Goal: Book appointment/travel/reservation

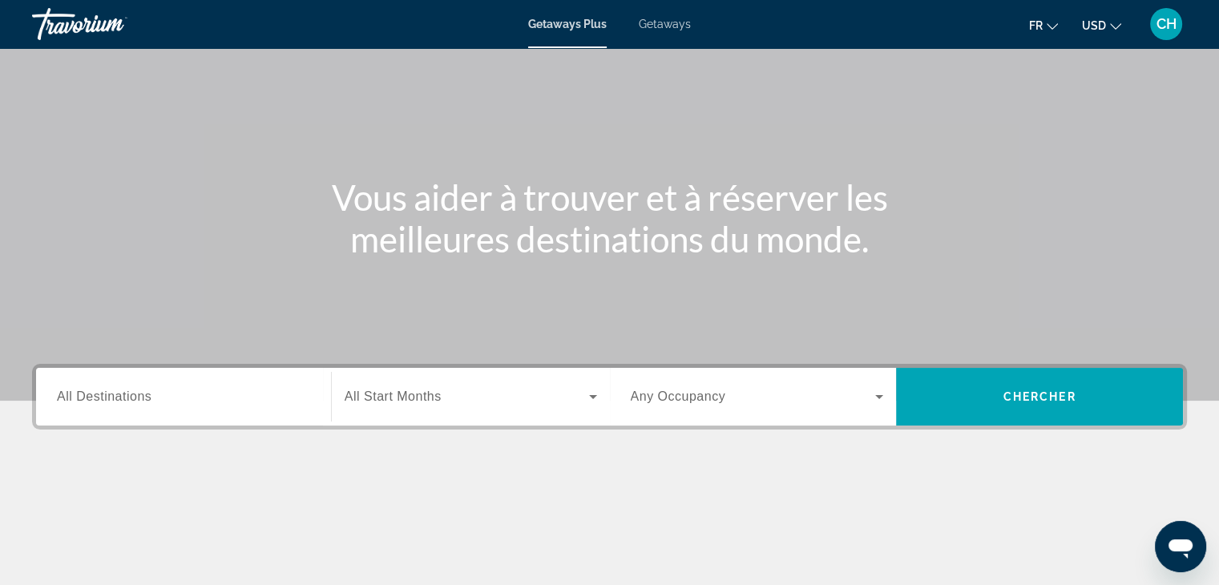
click at [180, 370] on div "Destination All Destinations" at bounding box center [183, 397] width 279 height 58
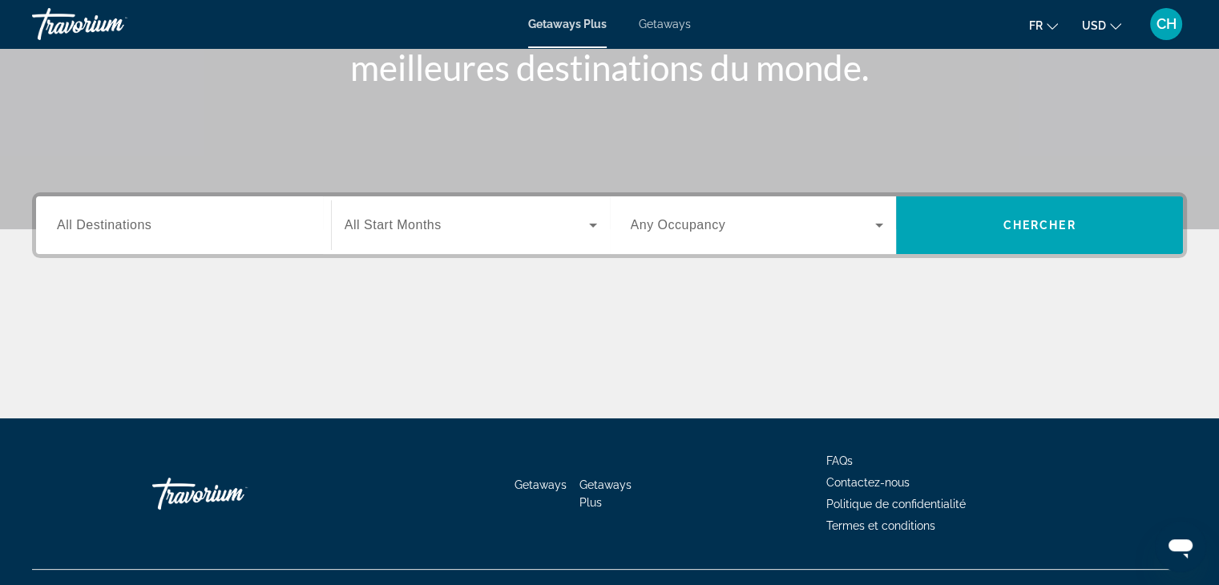
scroll to position [281, 0]
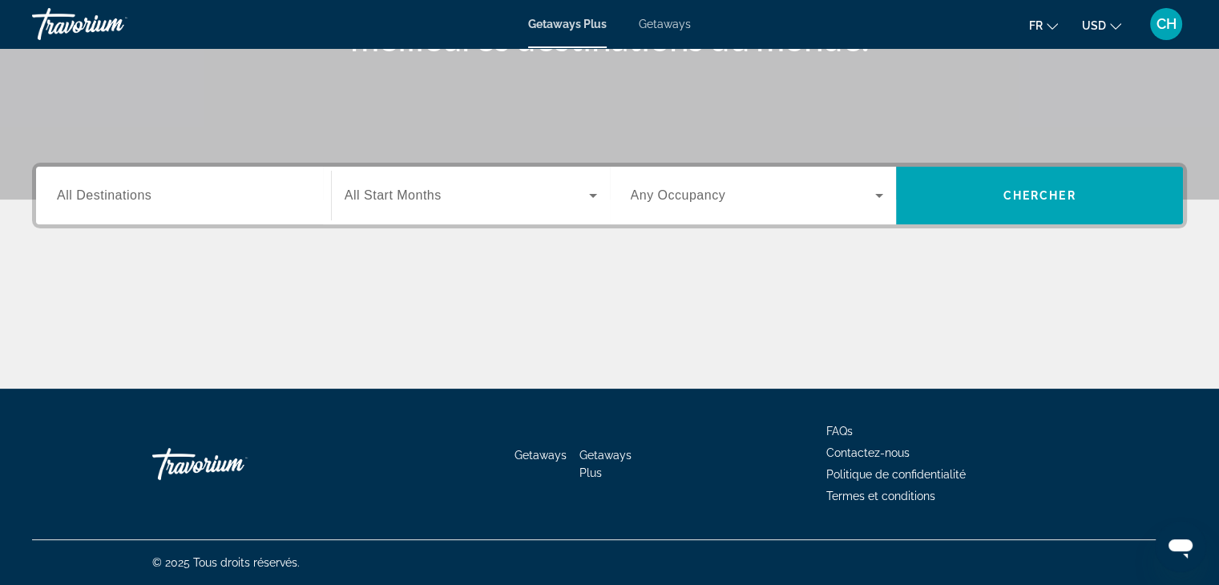
click at [102, 195] on span "All Destinations" at bounding box center [104, 195] width 95 height 14
click at [102, 195] on input "Destination All Destinations" at bounding box center [183, 196] width 253 height 19
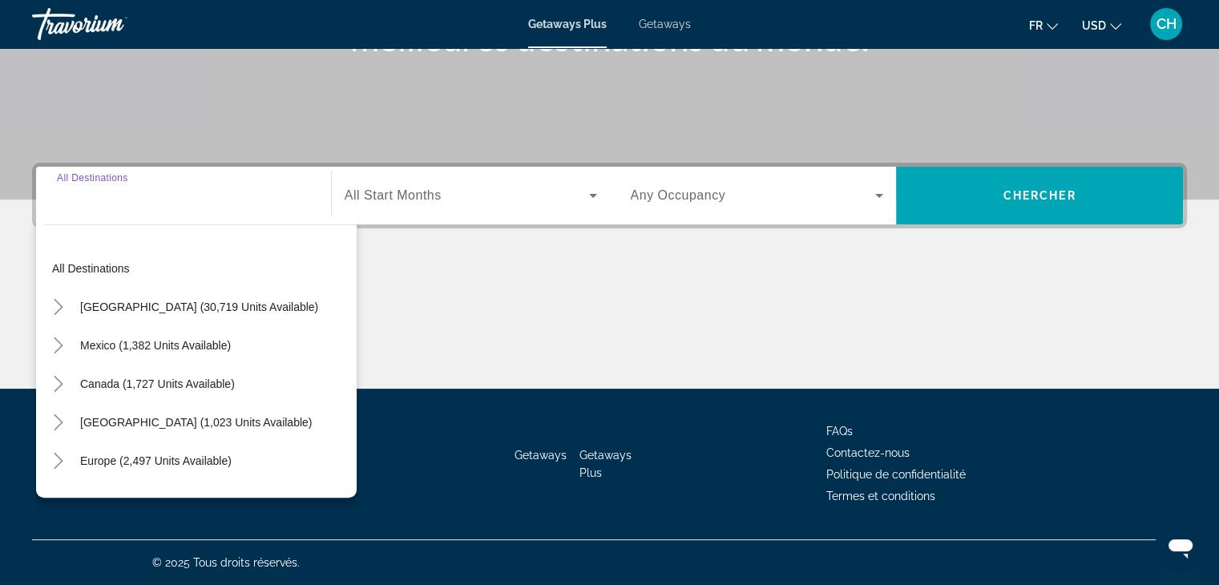
click at [103, 222] on div "All destinations [GEOGRAPHIC_DATA] (30,719 units available) [GEOGRAPHIC_DATA] (…" at bounding box center [196, 356] width 321 height 281
click at [119, 203] on input "Destination All Destinations" at bounding box center [183, 196] width 253 height 19
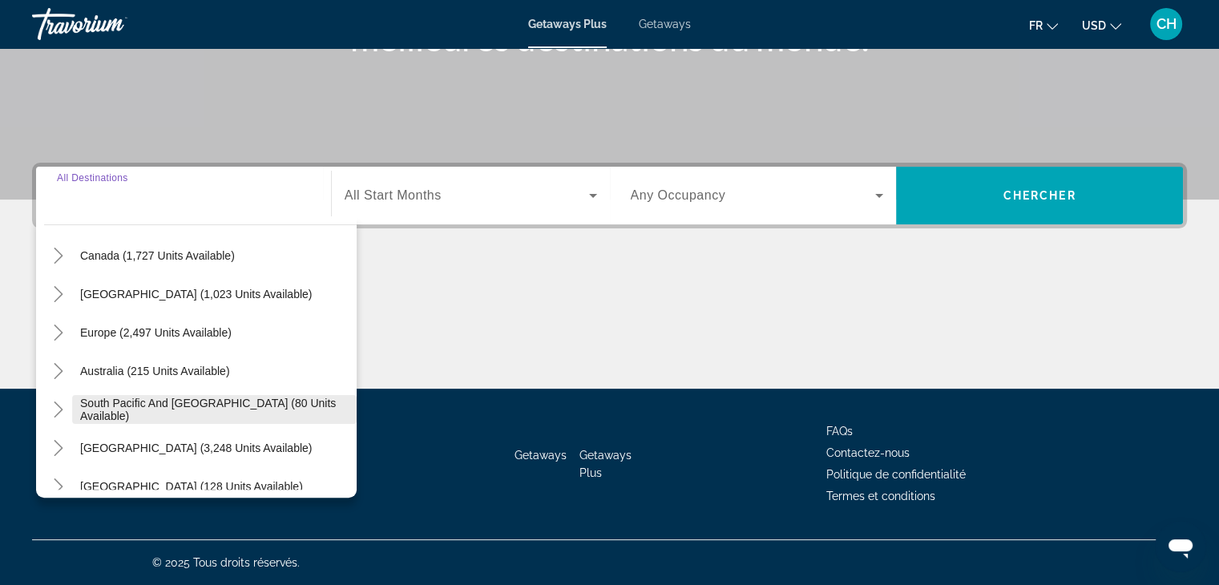
scroll to position [0, 0]
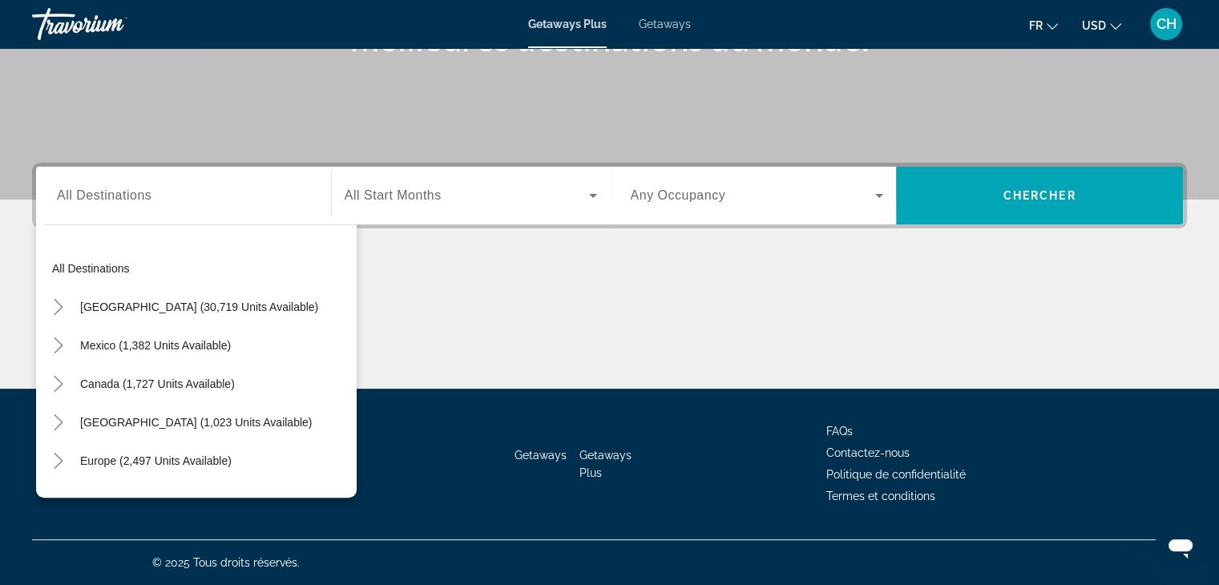
click at [113, 208] on div "Search widget" at bounding box center [183, 196] width 253 height 46
click at [103, 191] on input "Destination All Destinations" at bounding box center [183, 196] width 253 height 19
click at [111, 207] on div "Search widget" at bounding box center [183, 196] width 253 height 46
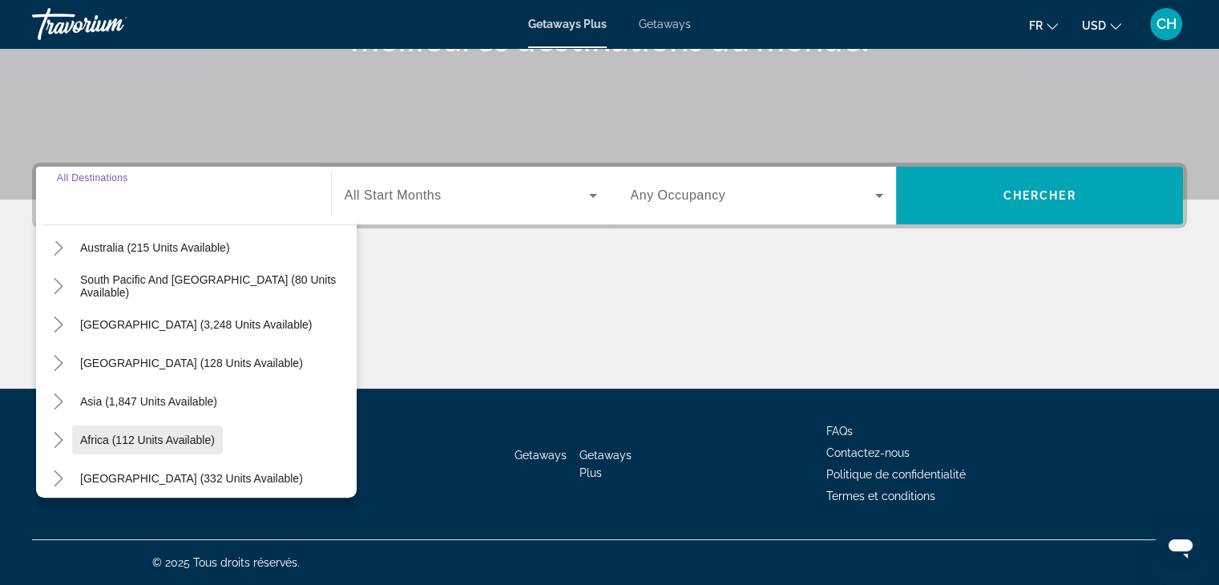
scroll to position [260, 0]
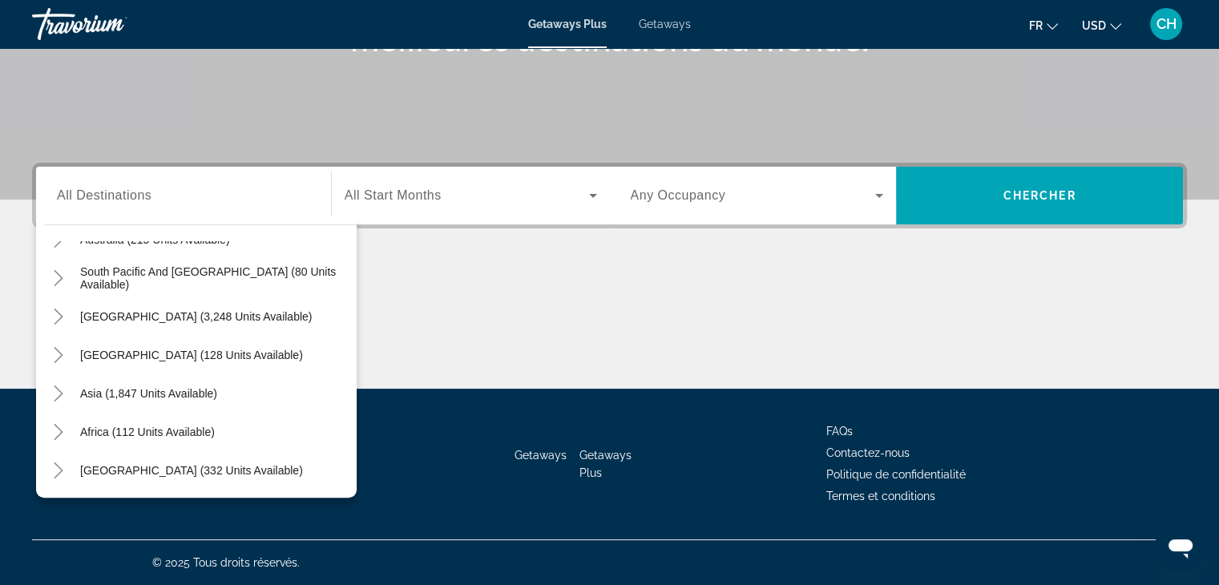
click at [617, 264] on div "Destination All Destinations All destinations [GEOGRAPHIC_DATA] (30,719 units a…" at bounding box center [609, 276] width 1219 height 226
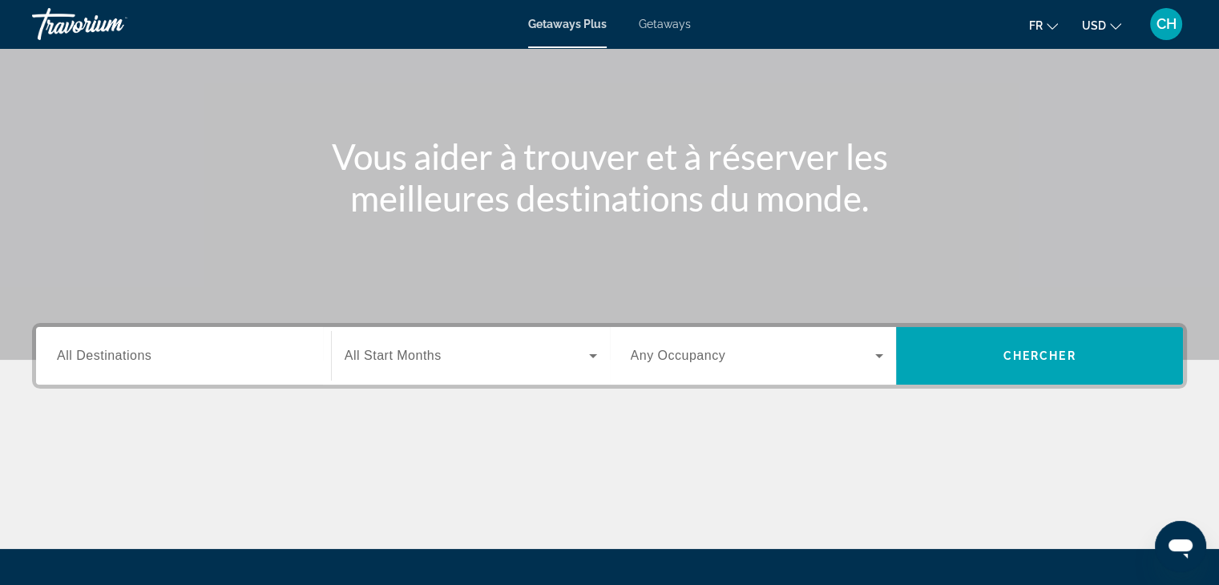
click at [252, 340] on div "Search widget" at bounding box center [183, 357] width 253 height 46
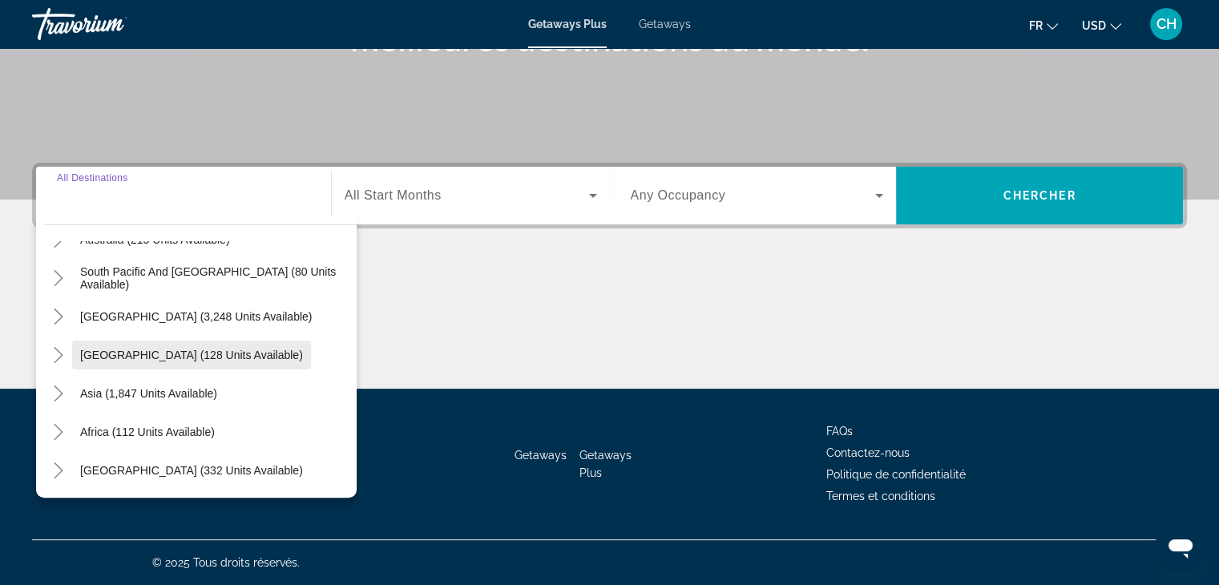
click at [155, 360] on span "[GEOGRAPHIC_DATA] (128 units available)" at bounding box center [191, 355] width 223 height 13
type input "**********"
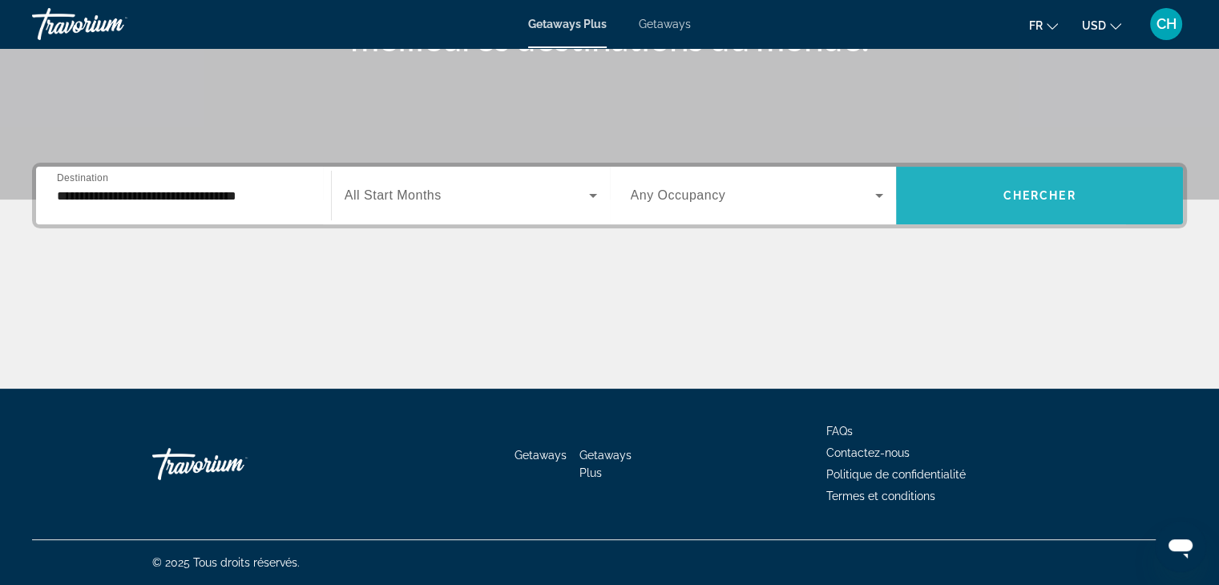
click at [953, 205] on span "Search widget" at bounding box center [1039, 195] width 287 height 38
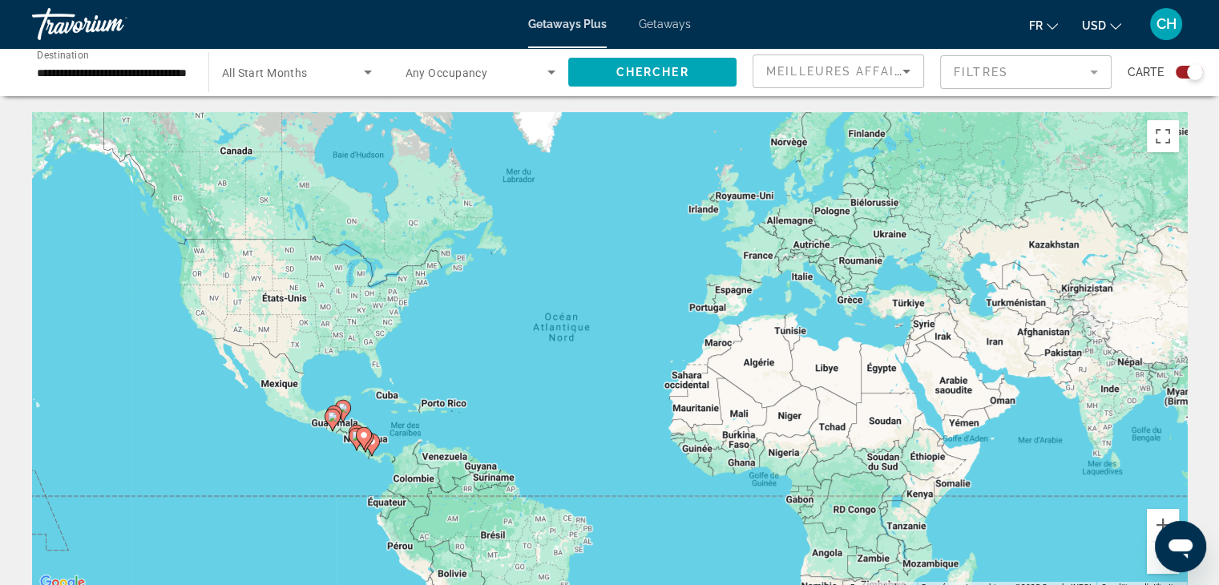
click at [415, 394] on div "Pour activer le glissement avec le clavier, appuyez sur Alt+Entrée. Une fois ce…" at bounding box center [609, 352] width 1155 height 481
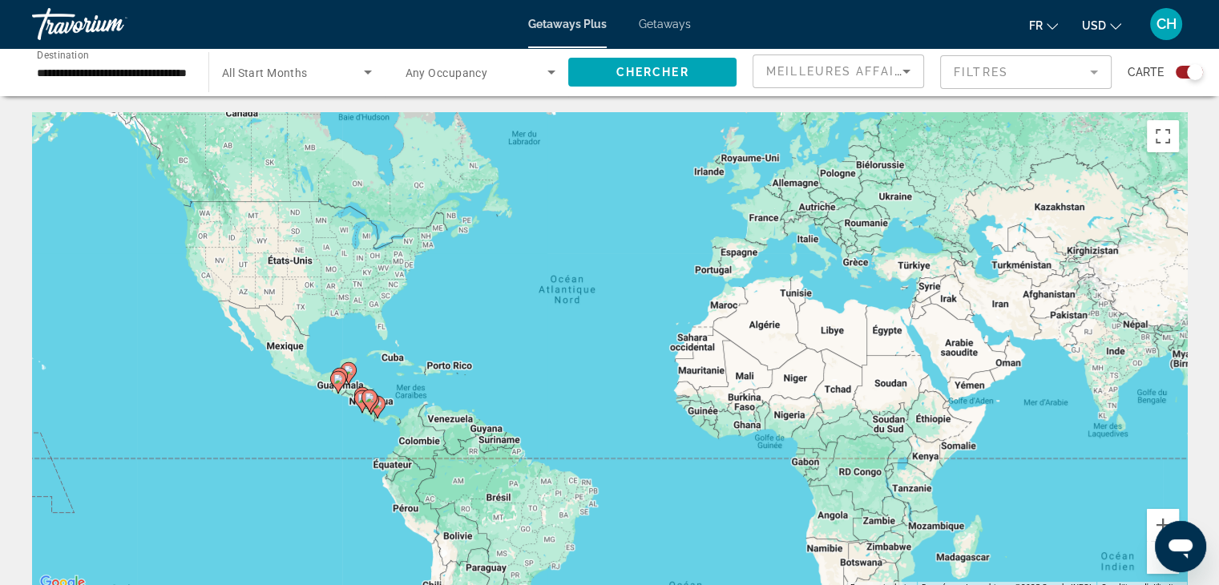
drag, startPoint x: 429, startPoint y: 411, endPoint x: 440, endPoint y: 302, distance: 109.6
click at [440, 302] on div "Pour activer le glissement avec le clavier, appuyez sur Alt+Entrée. Une fois ce…" at bounding box center [609, 352] width 1155 height 481
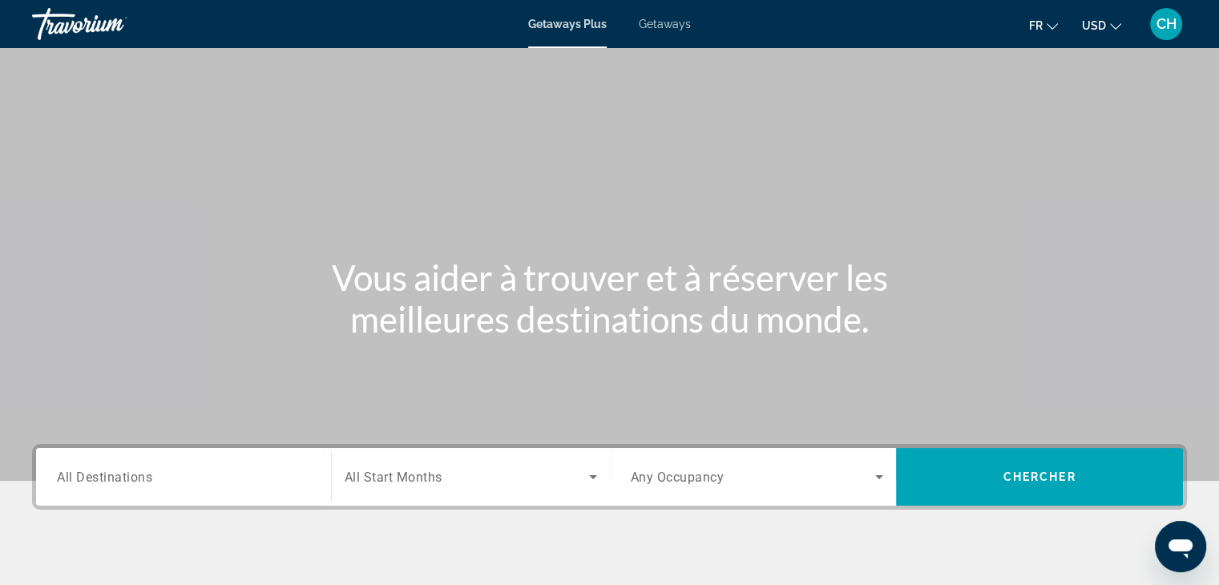
click at [230, 485] on input "Destination All Destinations" at bounding box center [183, 477] width 253 height 19
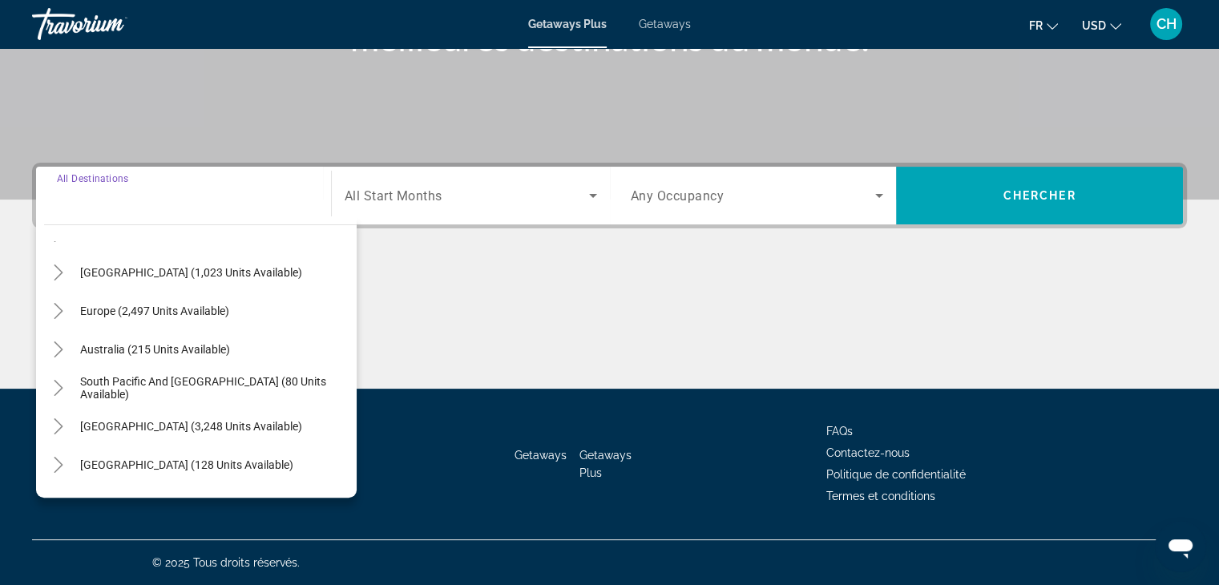
scroll to position [160, 0]
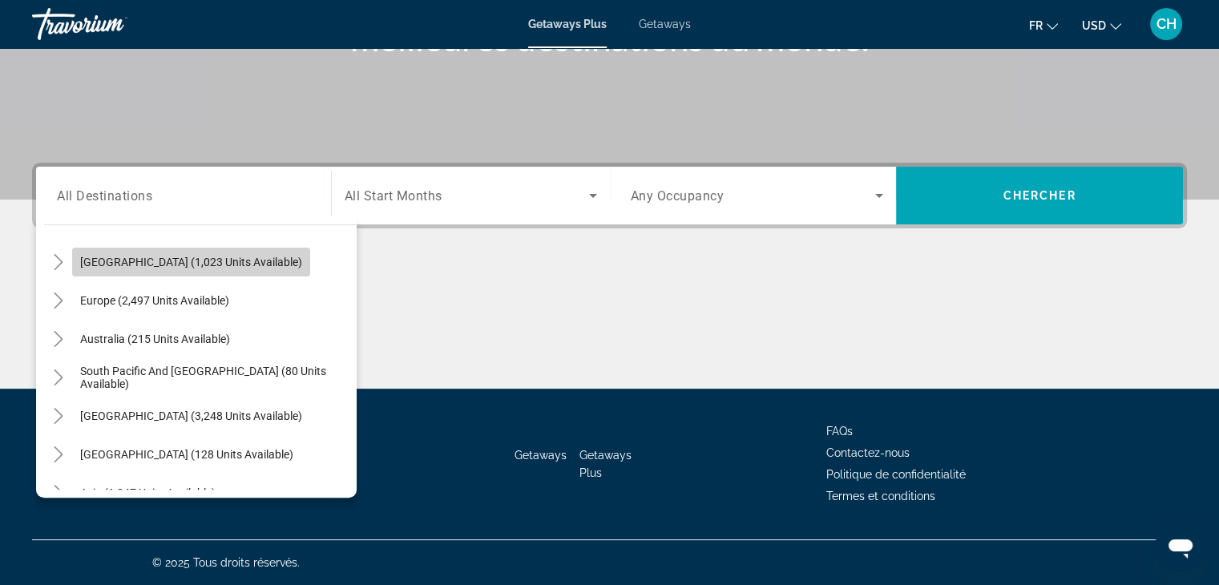
click at [178, 265] on span "[GEOGRAPHIC_DATA] (1,023 units available)" at bounding box center [191, 262] width 222 height 13
type input "**********"
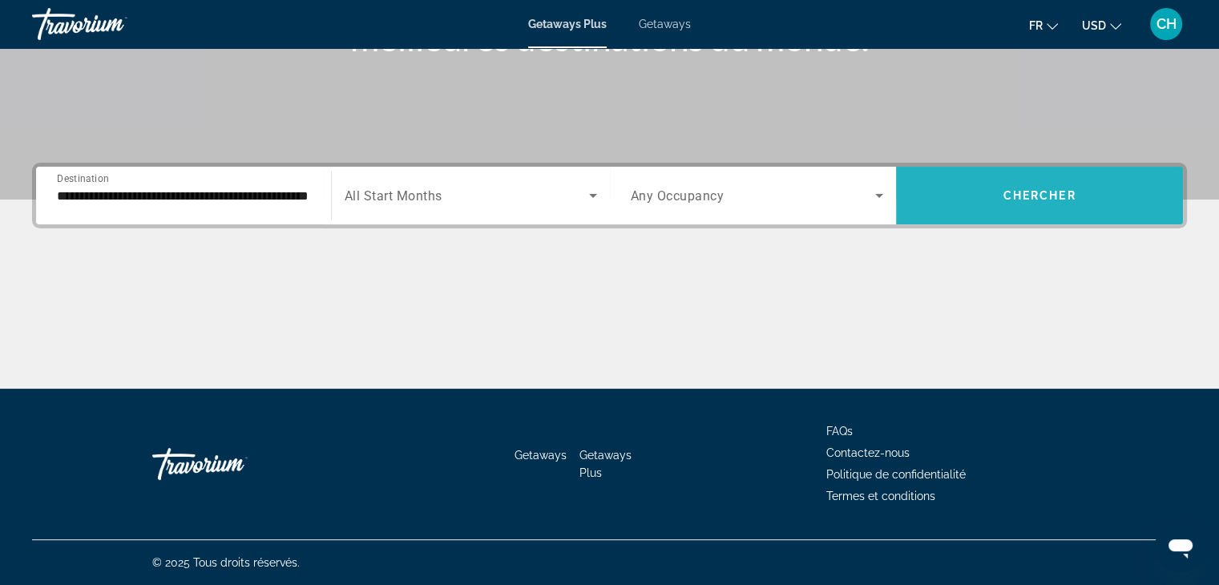
click at [979, 199] on span "Search widget" at bounding box center [1039, 195] width 287 height 38
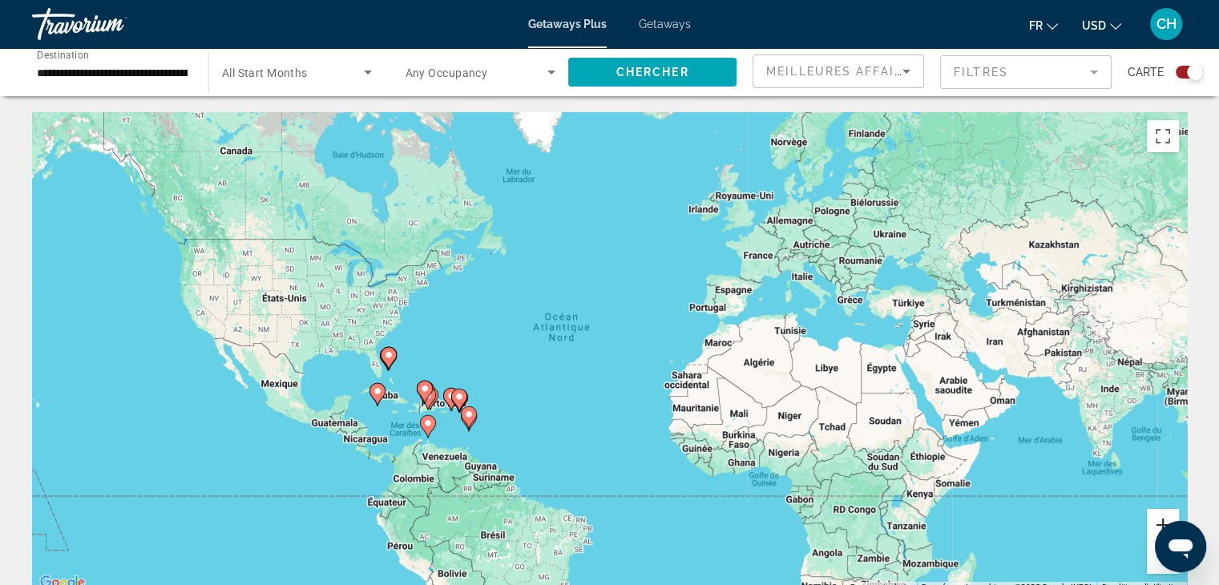
click at [1150, 520] on button "Zoom avant" at bounding box center [1163, 525] width 32 height 32
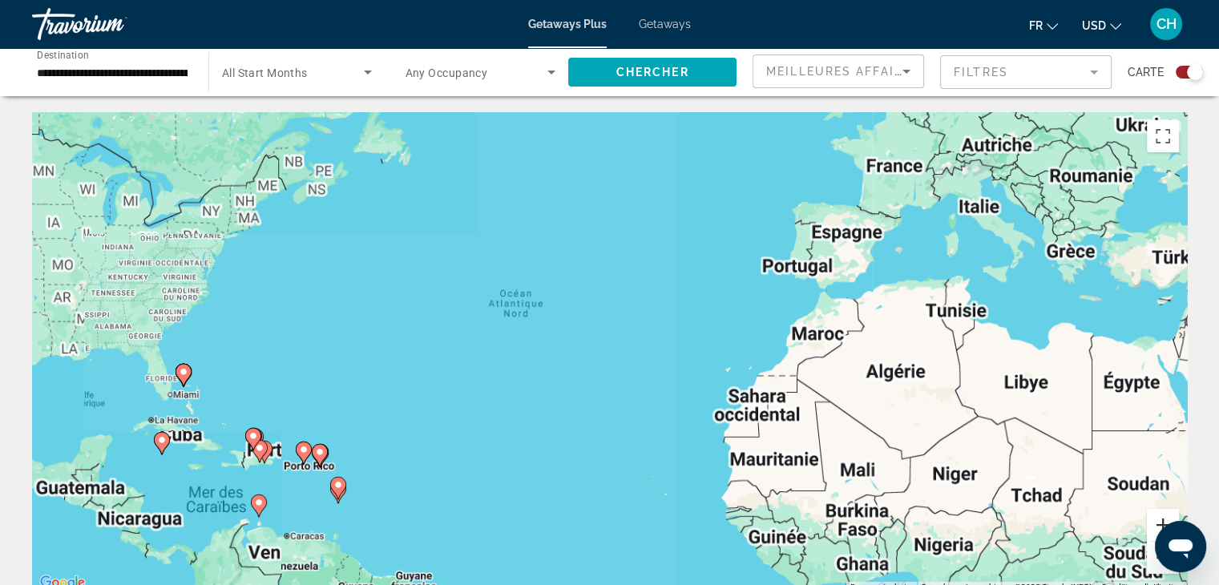
click at [1151, 520] on button "Zoom avant" at bounding box center [1163, 525] width 32 height 32
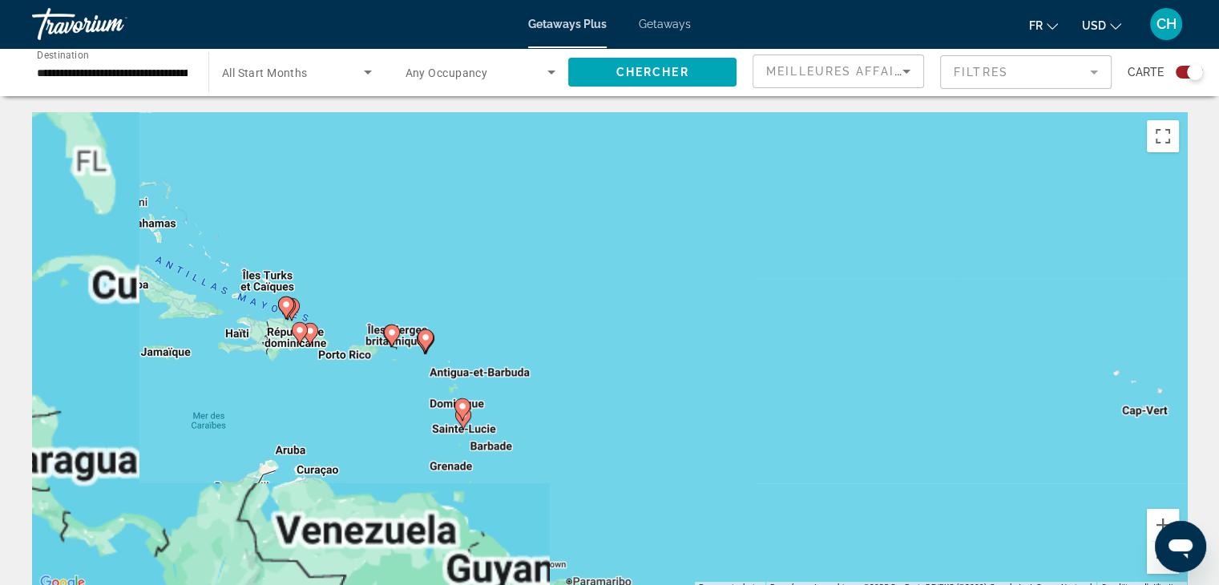
drag, startPoint x: 396, startPoint y: 414, endPoint x: 811, endPoint y: 180, distance: 476.3
click at [811, 180] on div "Pour activer le glissement avec le clavier, appuyez sur Alt+Entrée. Une fois ce…" at bounding box center [609, 352] width 1155 height 481
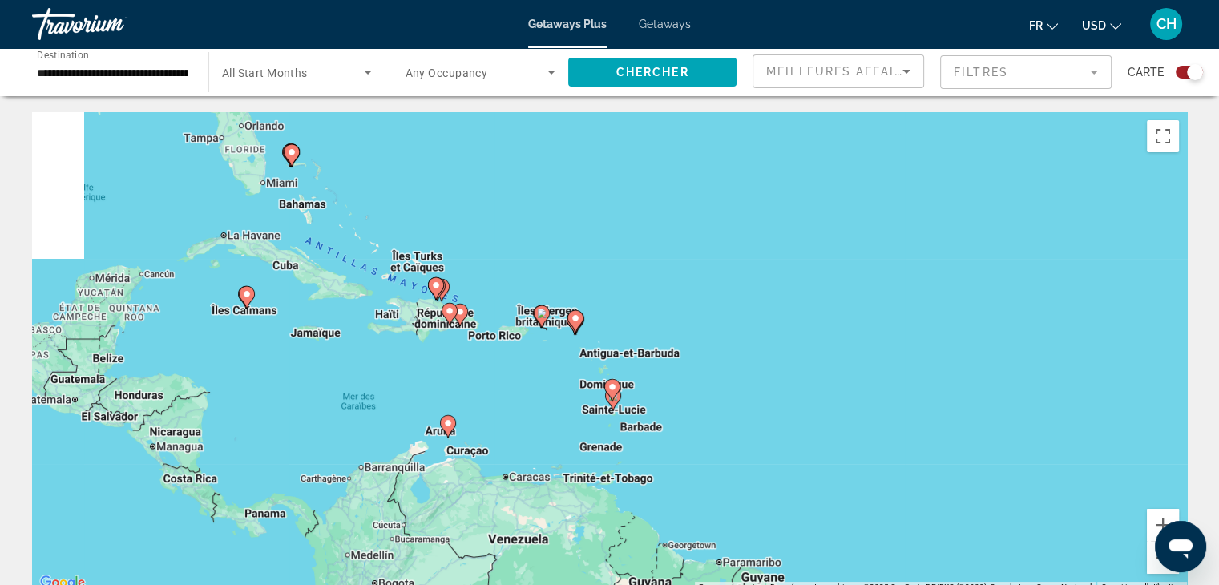
drag, startPoint x: 391, startPoint y: 311, endPoint x: 510, endPoint y: 308, distance: 118.7
click at [510, 308] on div "Pour activer le glissement avec le clavier, appuyez sur Alt+Entrée. Une fois ce…" at bounding box center [609, 352] width 1155 height 481
click at [1157, 519] on button "Zoom avant" at bounding box center [1163, 525] width 32 height 32
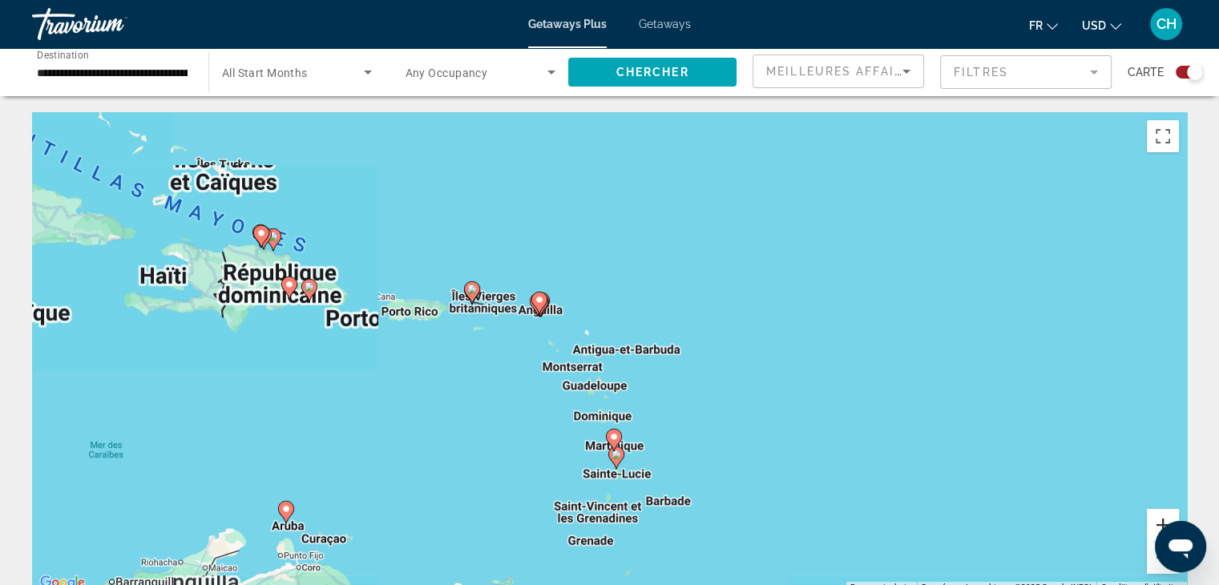
click at [1157, 519] on button "Zoom avant" at bounding box center [1163, 525] width 32 height 32
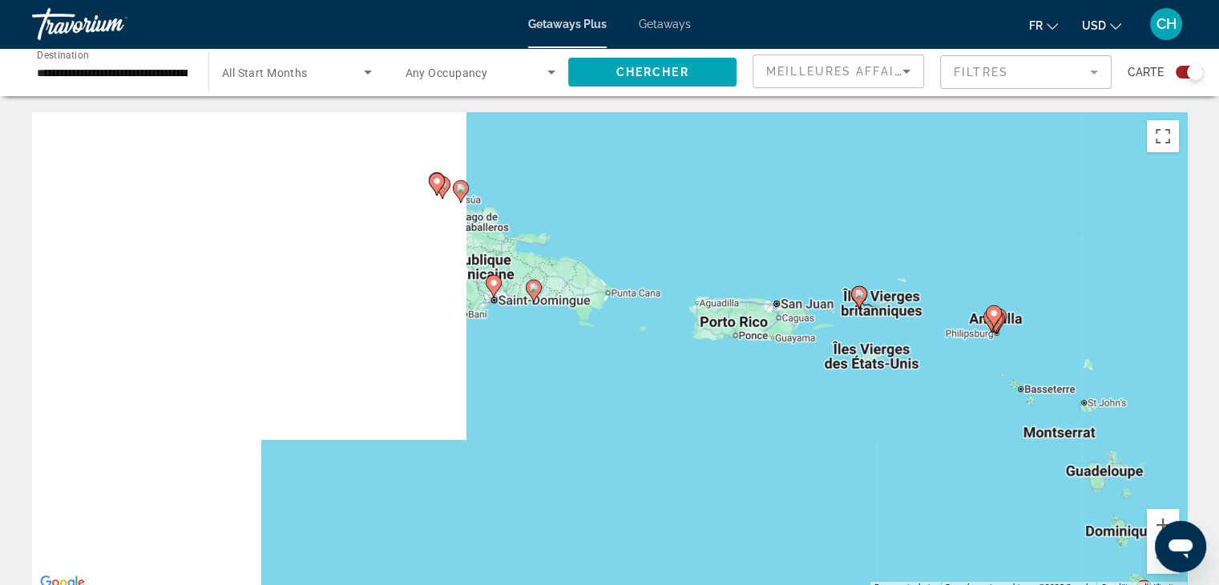
drag, startPoint x: 297, startPoint y: 305, endPoint x: 871, endPoint y: 357, distance: 575.5
click at [871, 357] on div "Pour activer le glissement avec le clavier, appuyez sur Alt+Entrée. Une fois ce…" at bounding box center [609, 352] width 1155 height 481
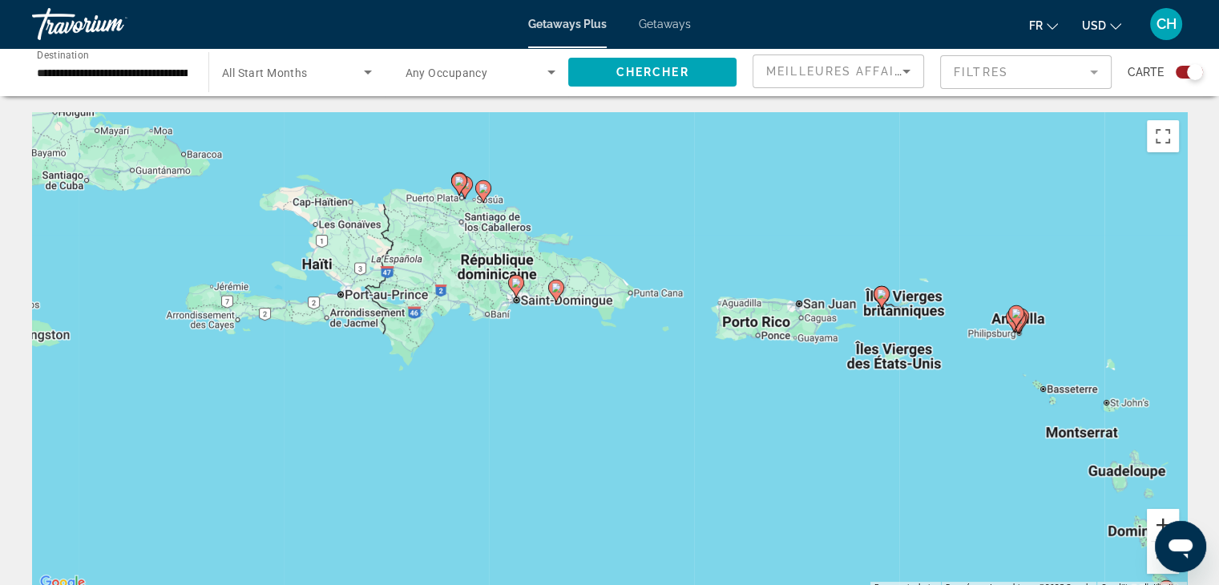
click at [1163, 514] on button "Zoom avant" at bounding box center [1163, 525] width 32 height 32
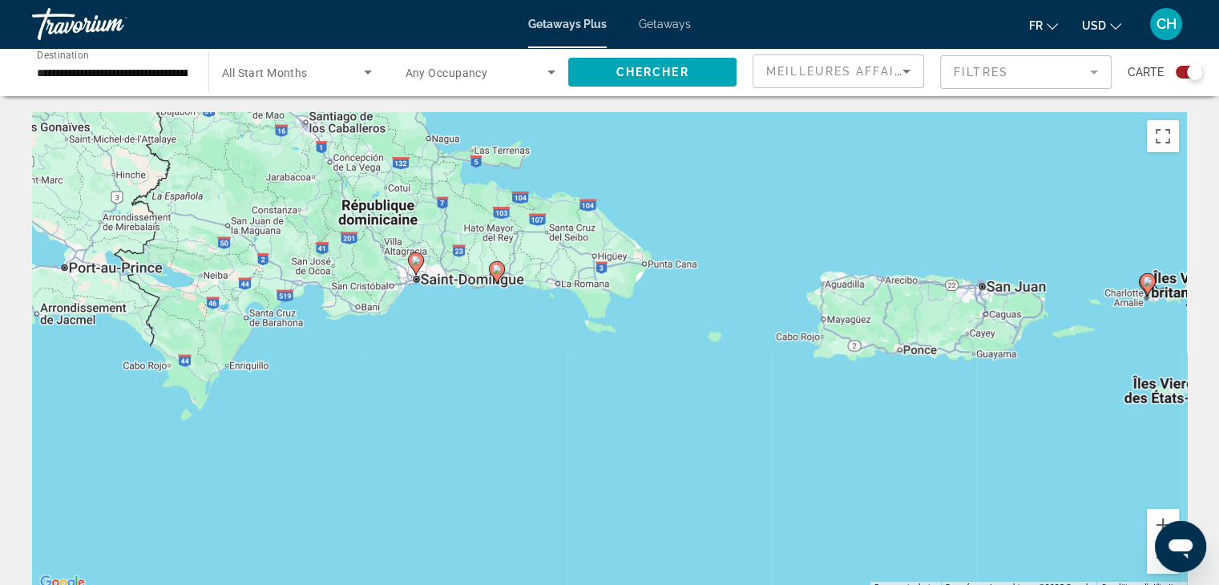
drag, startPoint x: 604, startPoint y: 317, endPoint x: 636, endPoint y: 368, distance: 59.8
click at [595, 359] on div "Pour activer le glissement avec le clavier, appuyez sur Alt+Entrée. Une fois ce…" at bounding box center [609, 352] width 1155 height 481
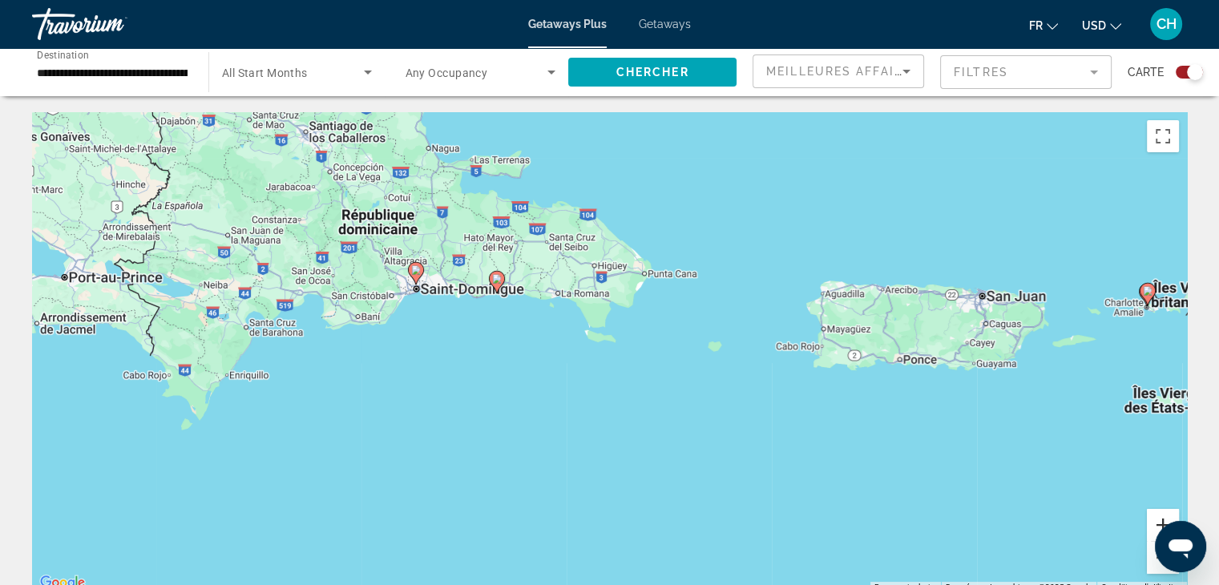
click at [1162, 513] on button "Zoom avant" at bounding box center [1163, 525] width 32 height 32
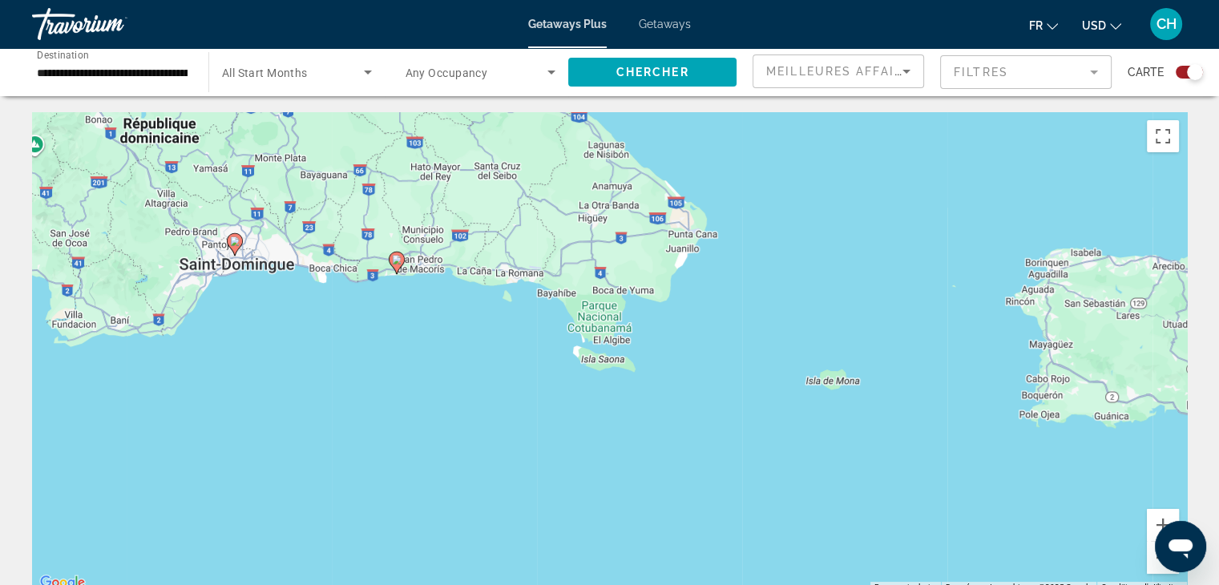
drag, startPoint x: 458, startPoint y: 177, endPoint x: 472, endPoint y: 222, distance: 47.2
click at [472, 222] on div "Pour activer le glissement avec le clavier, appuyez sur Alt+Entrée. Une fois ce…" at bounding box center [609, 352] width 1155 height 481
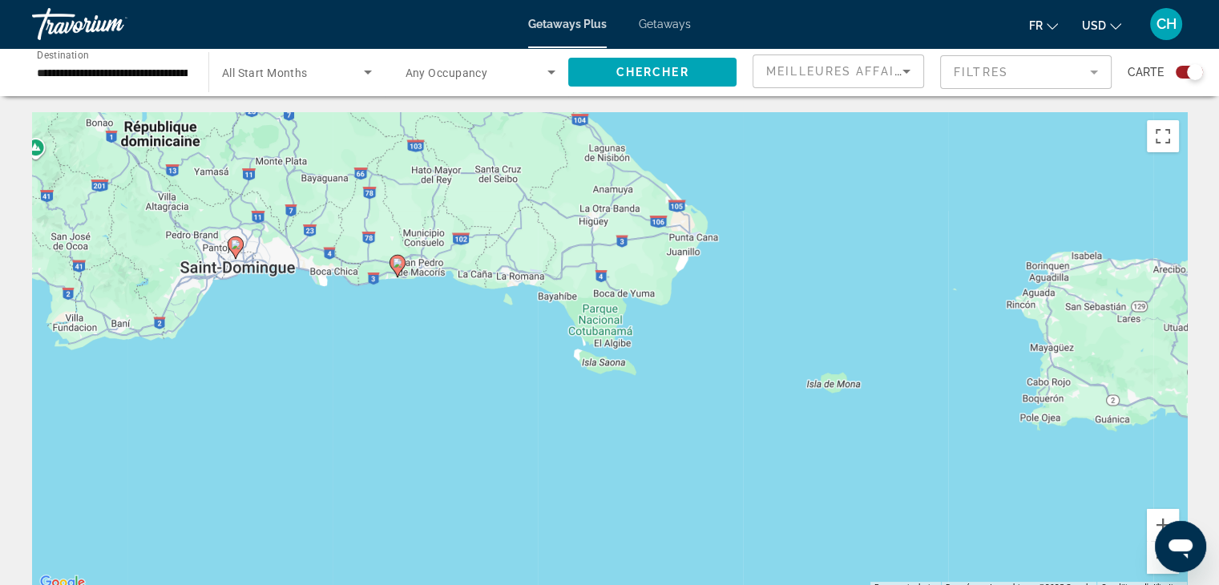
click at [237, 251] on icon "Main content" at bounding box center [235, 247] width 14 height 21
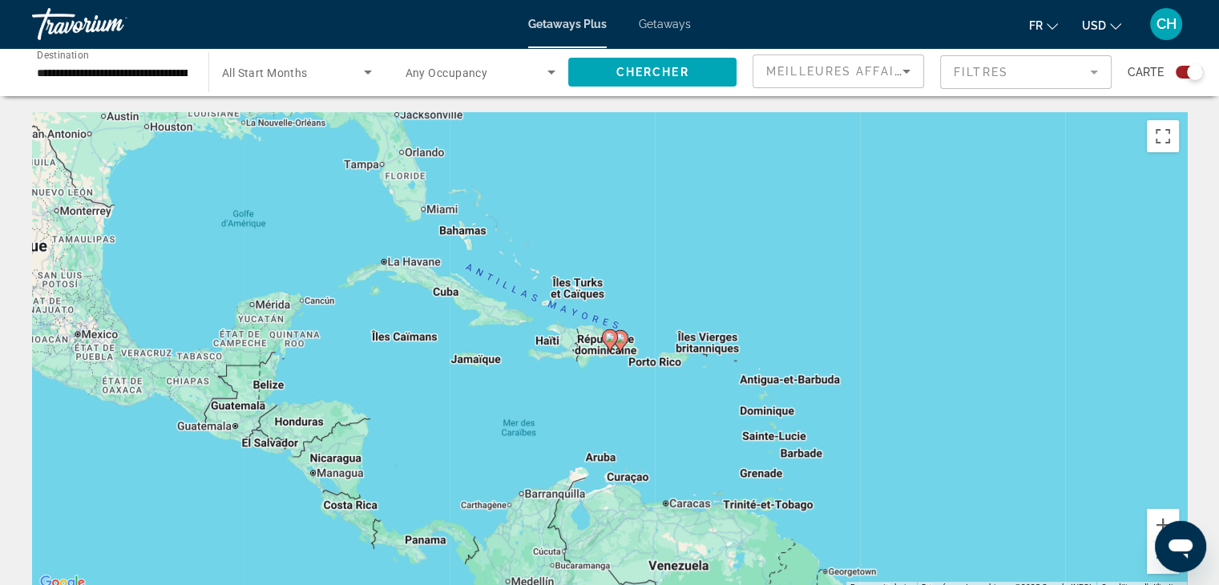
click at [609, 338] on image "Main content" at bounding box center [610, 338] width 10 height 10
type input "**********"
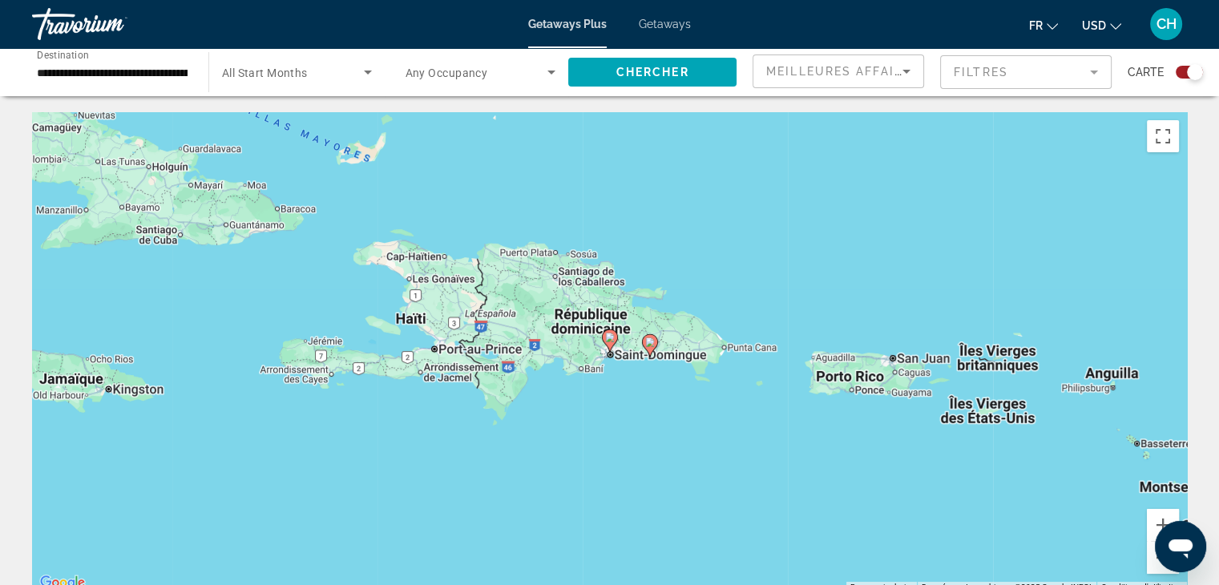
click at [609, 343] on icon "Main content" at bounding box center [609, 340] width 14 height 21
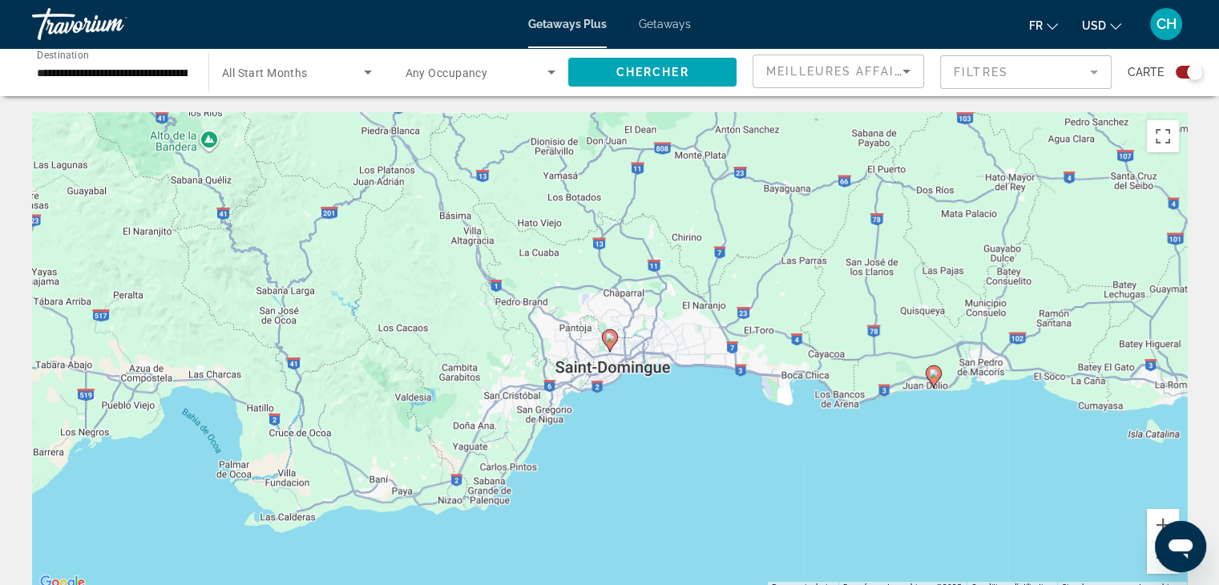
click at [608, 341] on image "Main content" at bounding box center [610, 338] width 10 height 10
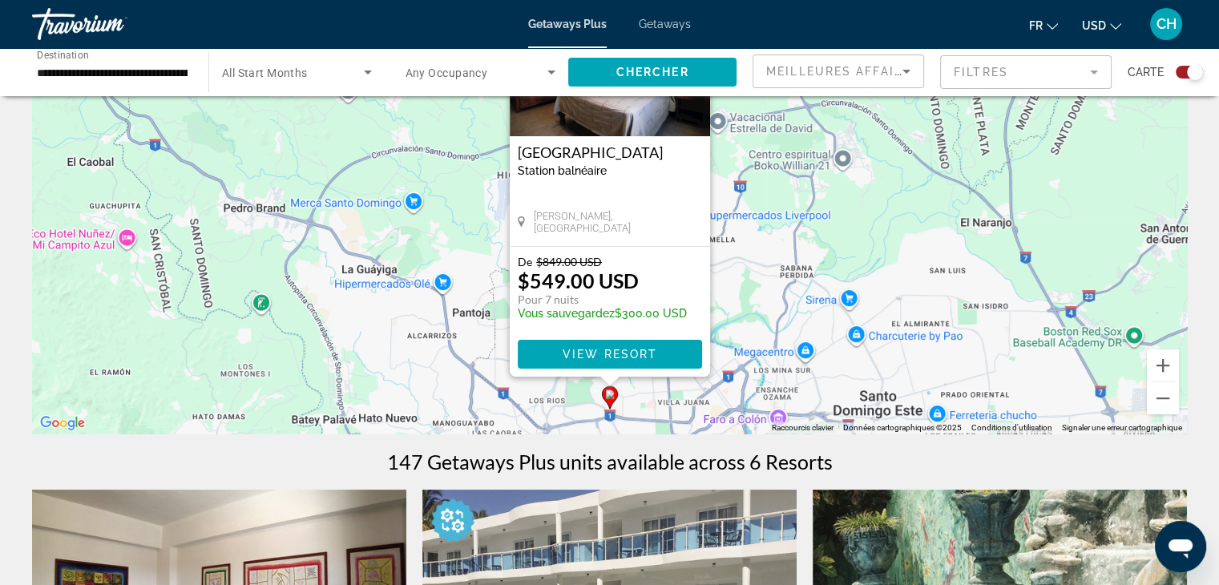
scroll to position [160, 0]
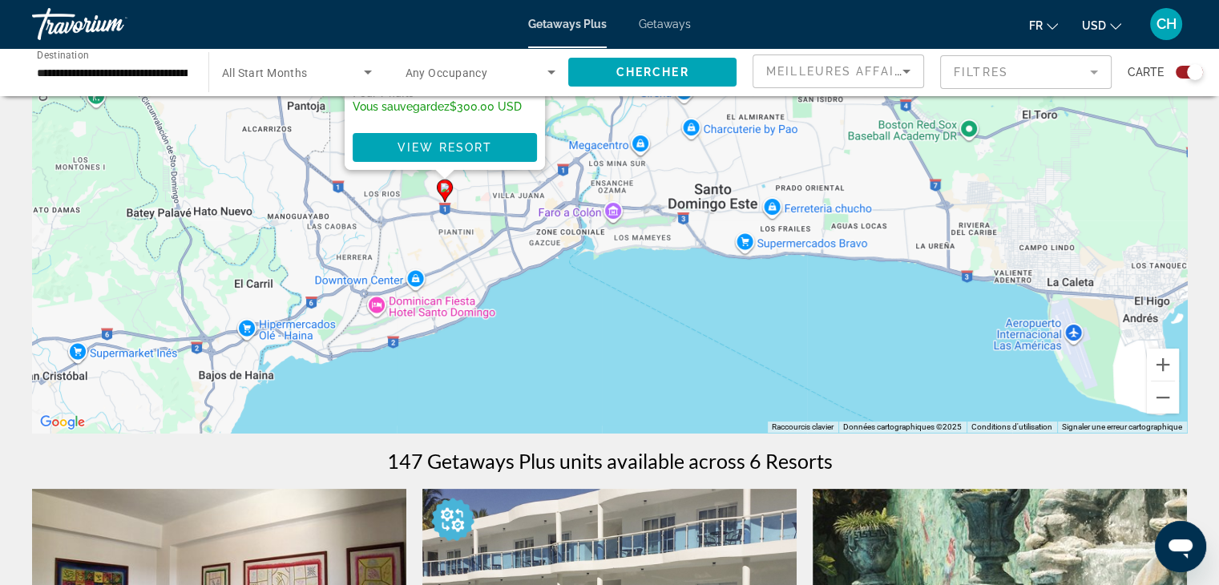
drag, startPoint x: 829, startPoint y: 389, endPoint x: 665, endPoint y: 177, distance: 268.0
click at [665, 177] on div "Pour activer le glissement avec le clavier, appuyez sur Alt+Entrée. Une fois ce…" at bounding box center [609, 192] width 1155 height 481
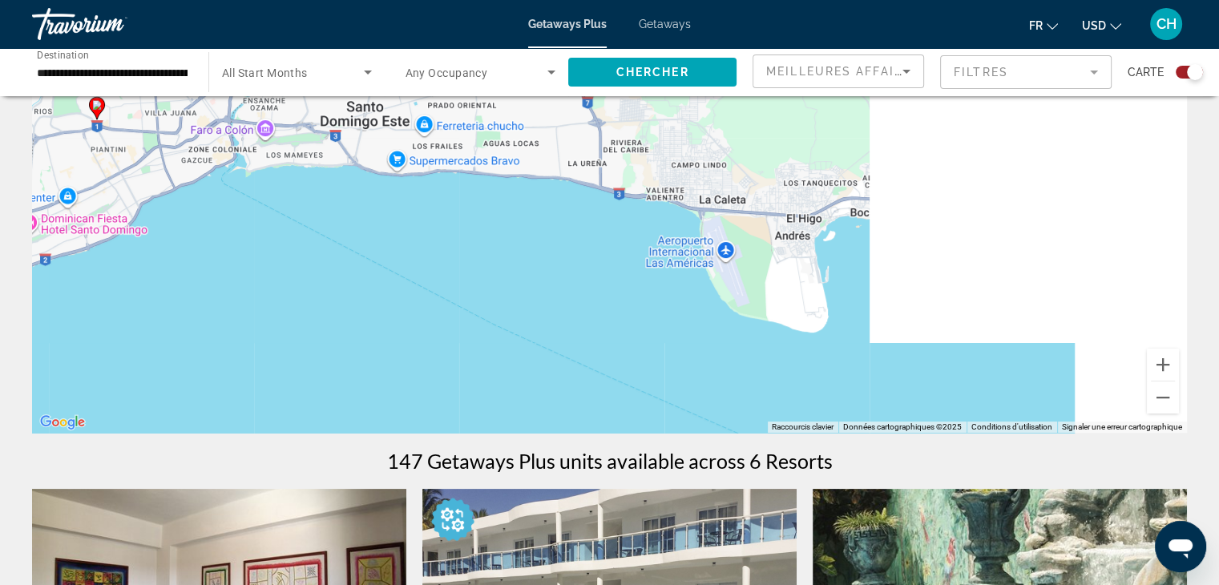
drag, startPoint x: 1013, startPoint y: 317, endPoint x: 612, endPoint y: 233, distance: 410.6
click at [612, 233] on div "Pour activer le glissement avec le clavier, appuyez sur Alt+Entrée. Une fois ce…" at bounding box center [609, 192] width 1155 height 481
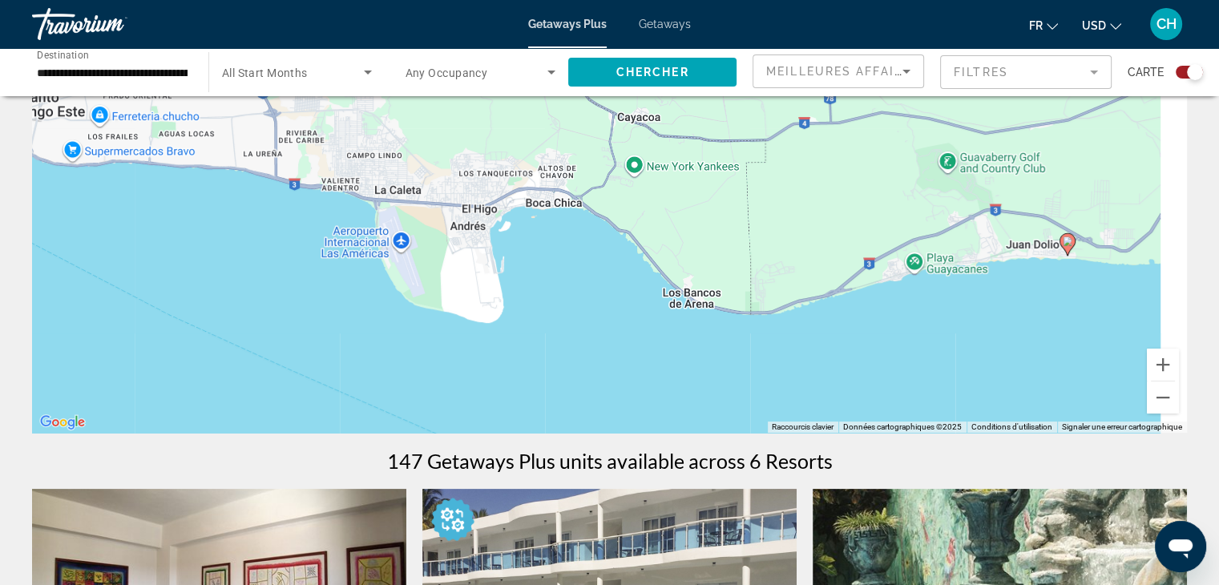
drag, startPoint x: 644, startPoint y: 286, endPoint x: 556, endPoint y: 299, distance: 89.1
click at [543, 300] on div "Pour activer le glissement avec le clavier, appuyez sur Alt+Entrée. Une fois ce…" at bounding box center [609, 192] width 1155 height 481
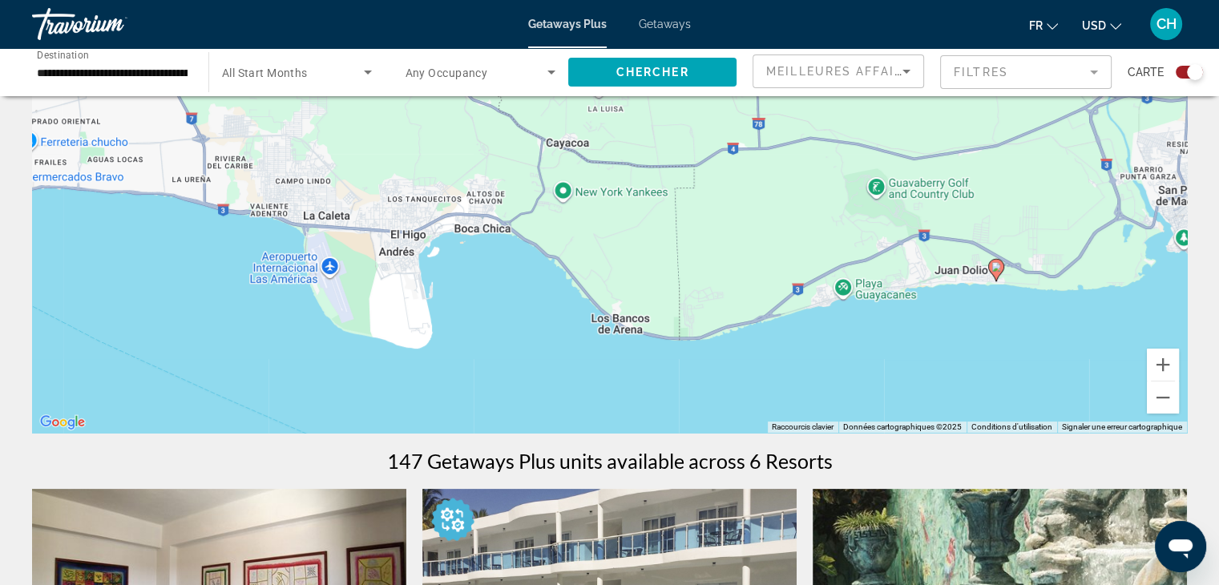
click at [997, 277] on icon "Main content" at bounding box center [996, 270] width 14 height 21
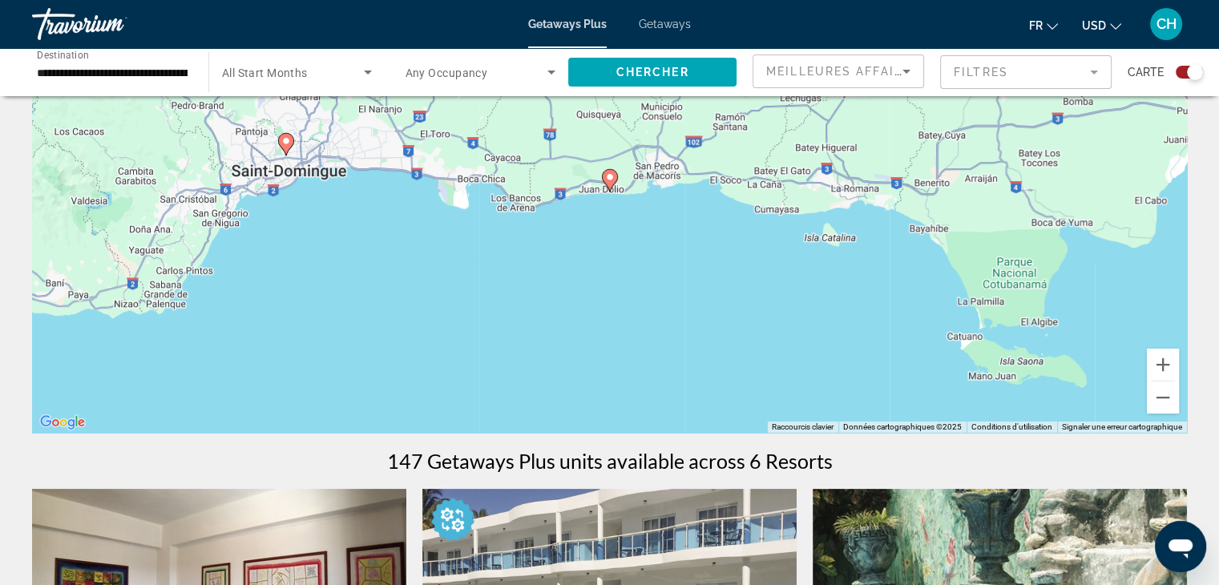
click at [613, 181] on image "Main content" at bounding box center [610, 177] width 10 height 10
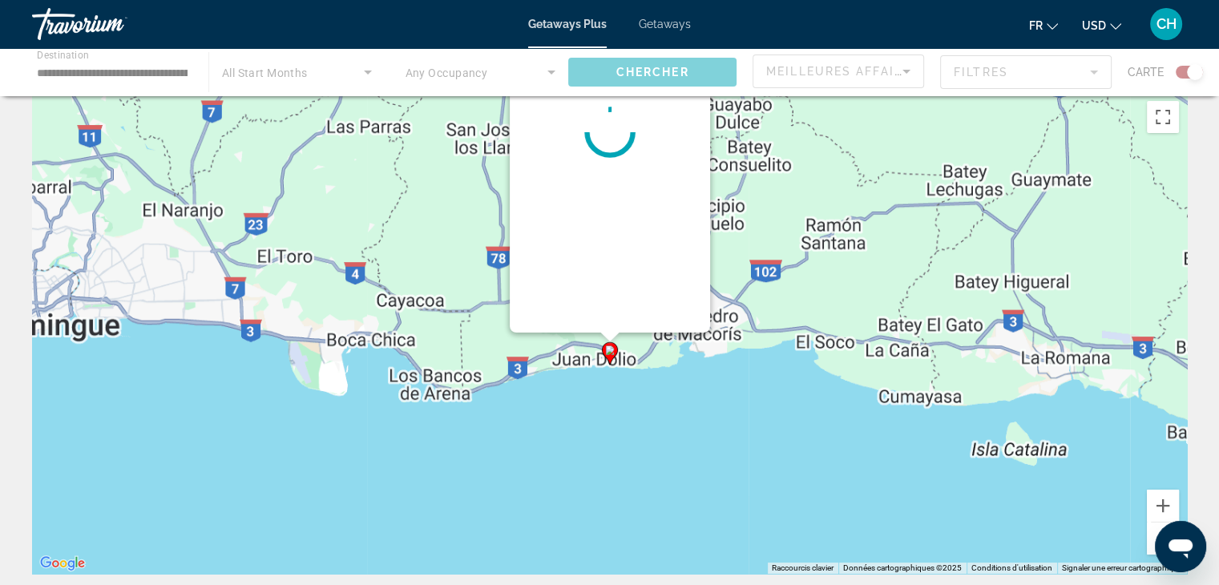
scroll to position [0, 0]
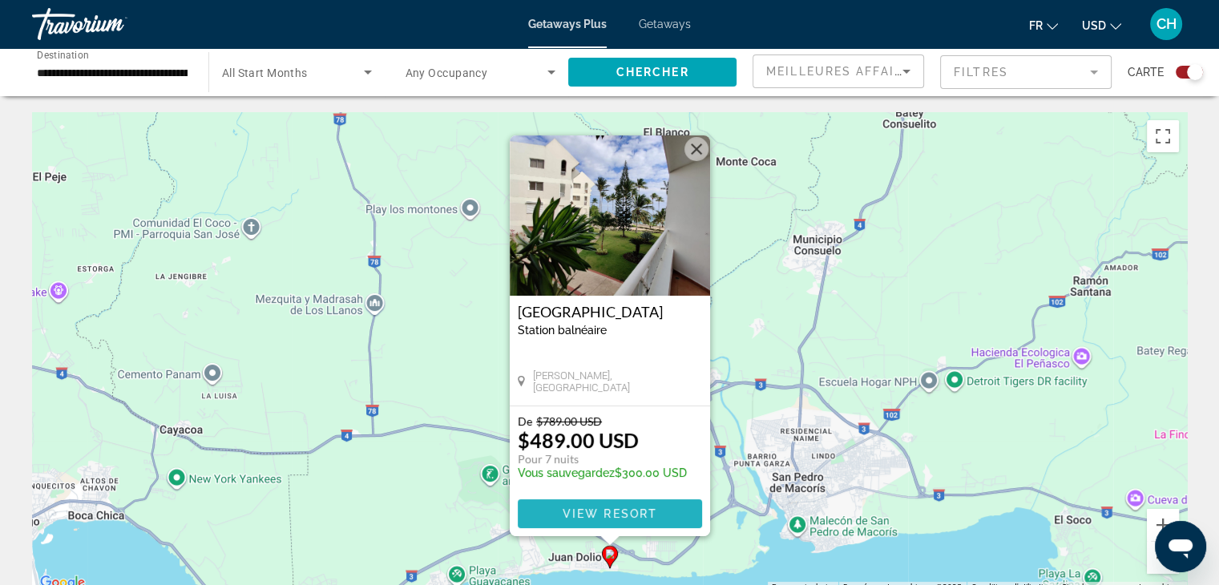
click at [677, 507] on span "Main content" at bounding box center [610, 514] width 184 height 38
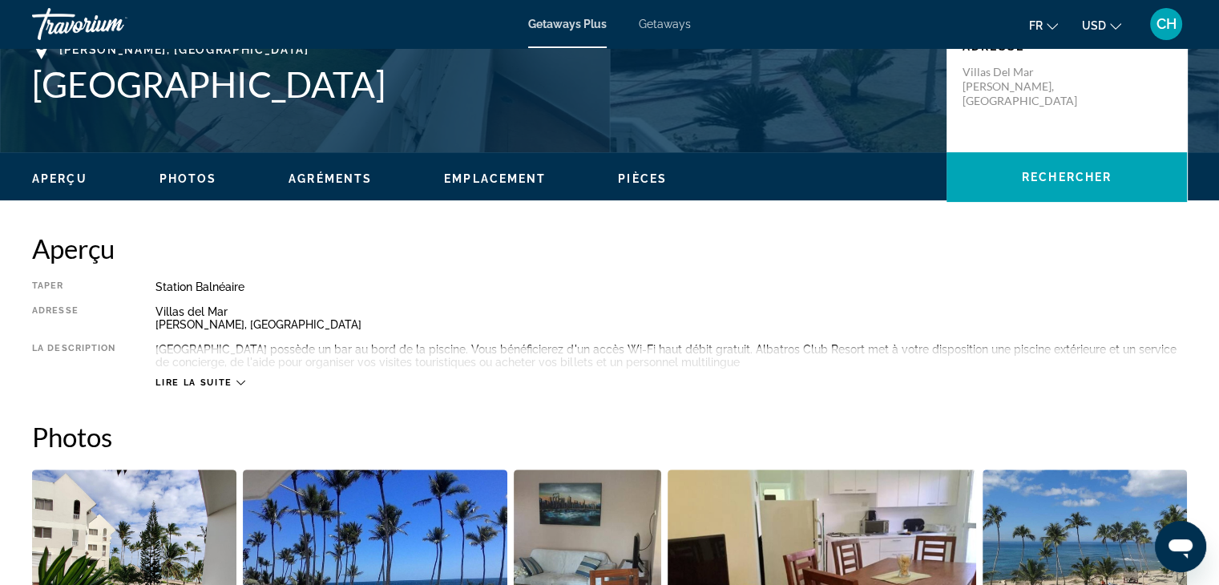
scroll to position [401, 0]
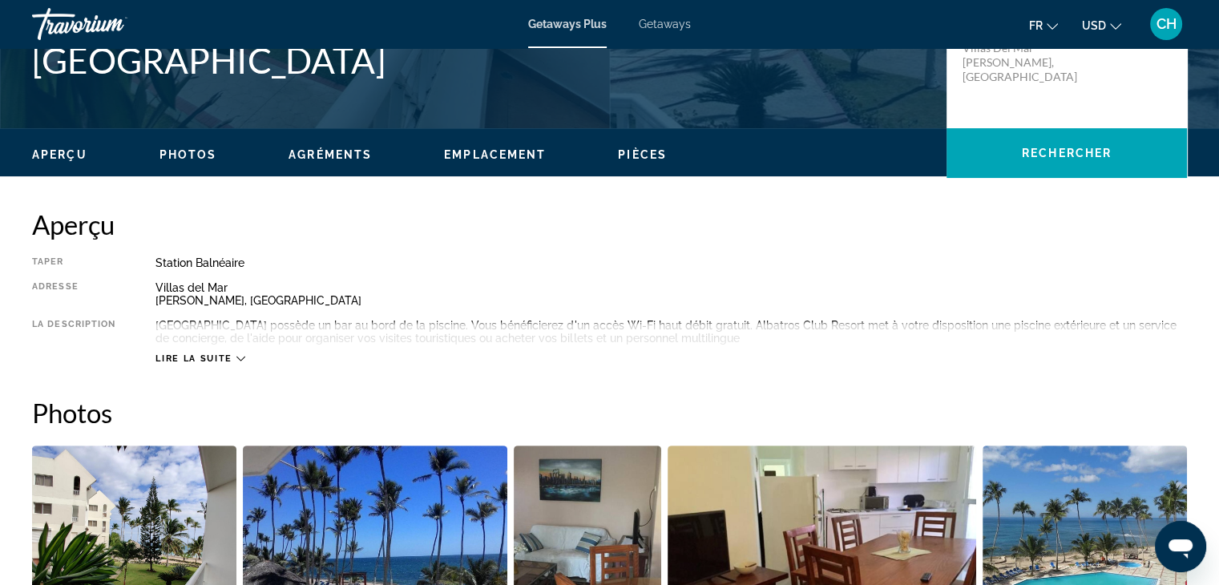
click at [215, 356] on span "Lire la suite" at bounding box center [194, 359] width 76 height 10
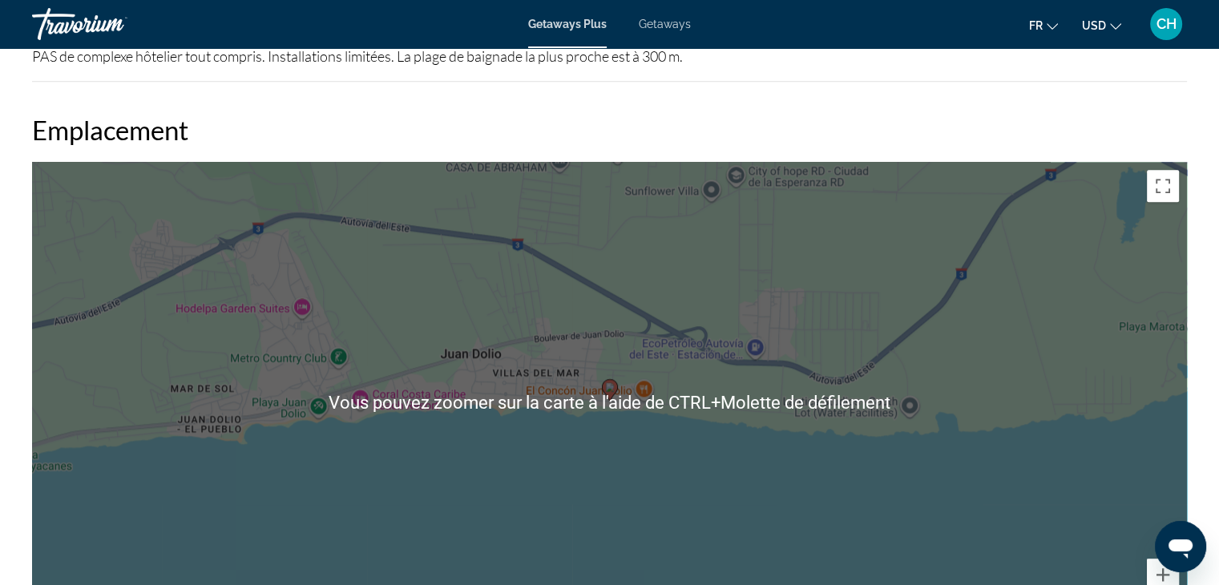
scroll to position [1924, 0]
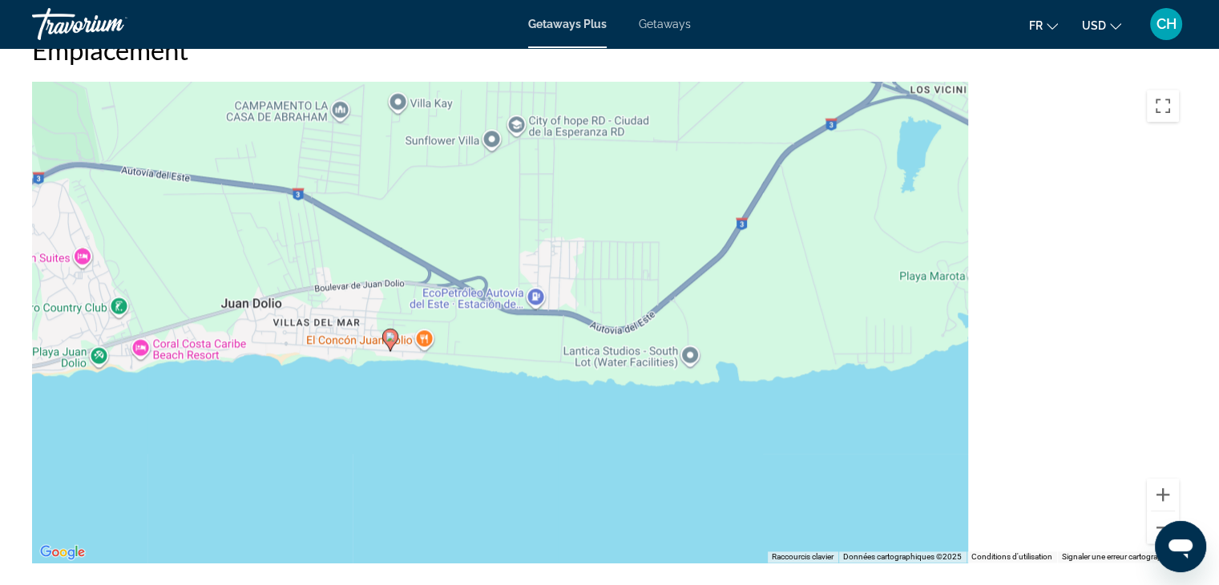
drag, startPoint x: 703, startPoint y: 348, endPoint x: 480, endPoint y: 378, distance: 224.8
click at [480, 378] on div "Pour activer le glissement avec le clavier, appuyez sur Alt+Entrée. Une fois ce…" at bounding box center [609, 322] width 1155 height 481
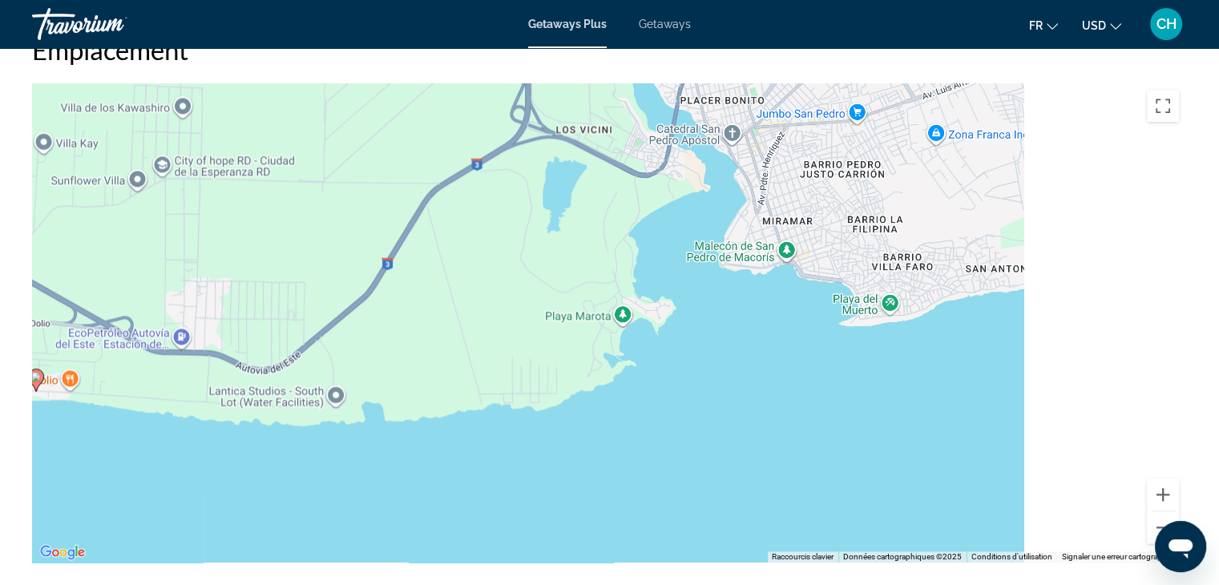
drag, startPoint x: 769, startPoint y: 292, endPoint x: 426, endPoint y: 321, distance: 344.4
click at [426, 321] on div "Pour activer le glissement avec le clavier, appuyez sur Alt+Entrée. Une fois ce…" at bounding box center [609, 322] width 1155 height 481
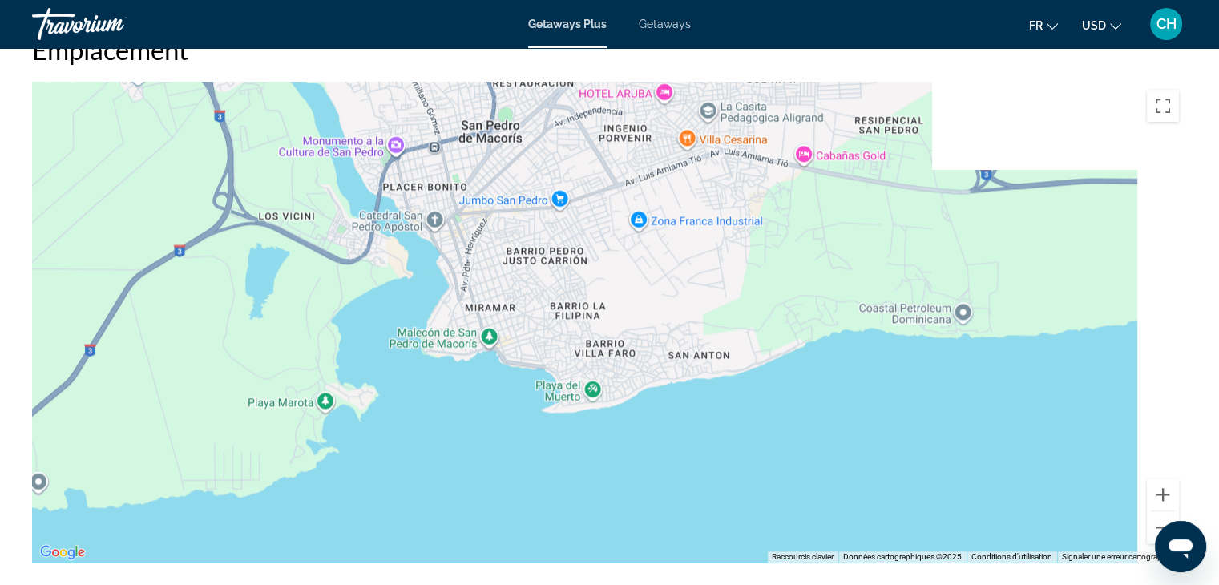
drag, startPoint x: 560, startPoint y: 307, endPoint x: 378, endPoint y: 358, distance: 189.6
click at [369, 362] on div "Pour activer le glissement avec le clavier, appuyez sur Alt+Entrée. Une fois ce…" at bounding box center [609, 322] width 1155 height 481
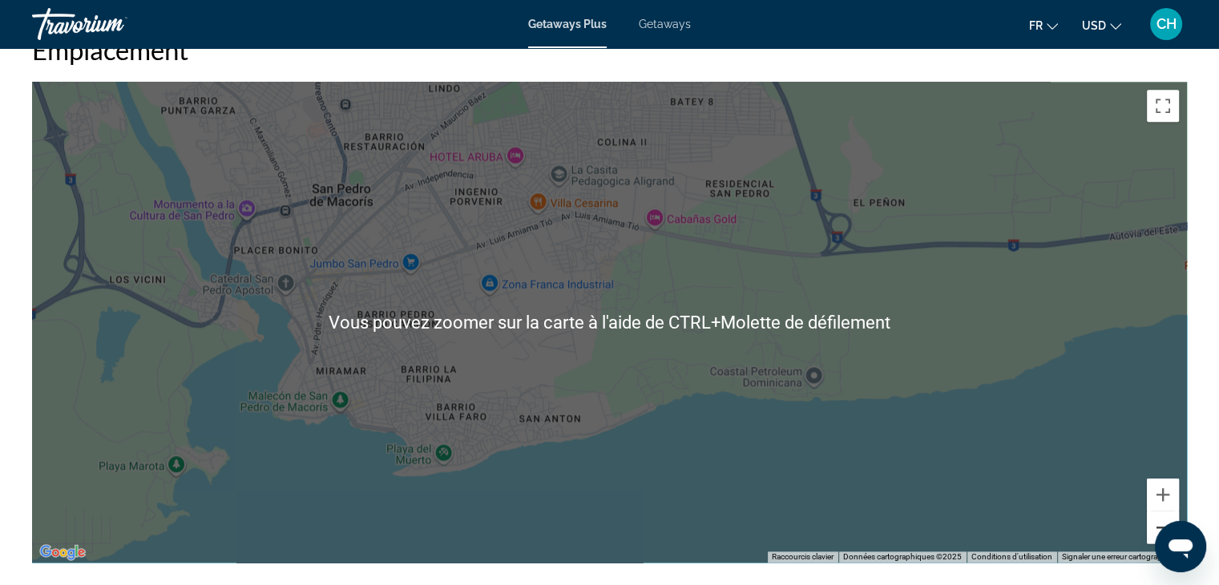
click at [1163, 518] on button "Zoom arrière" at bounding box center [1163, 528] width 32 height 32
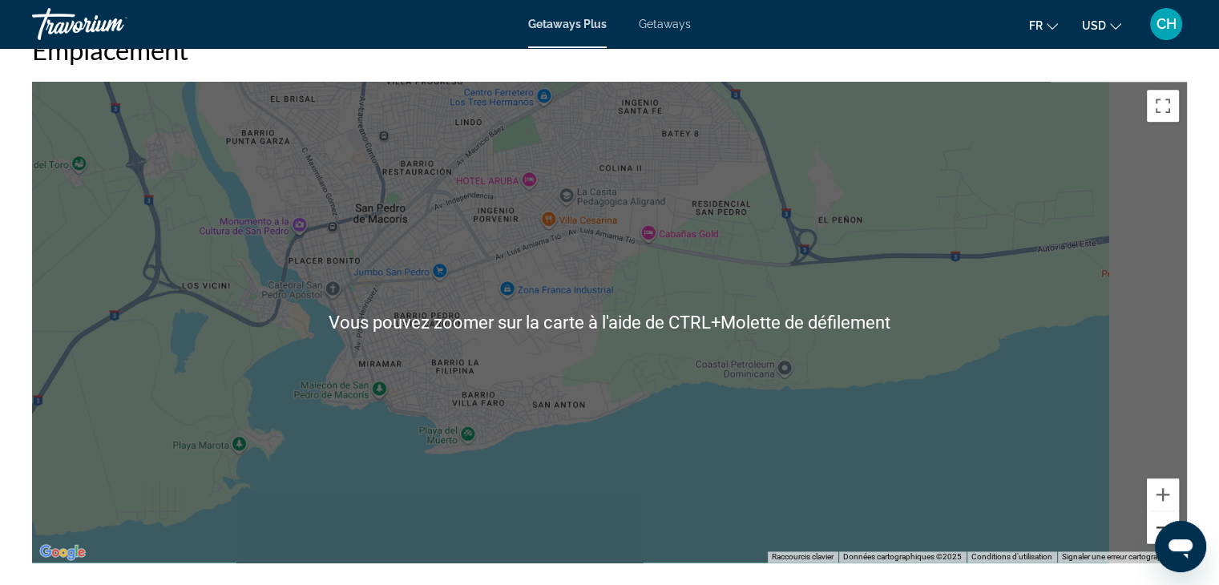
click at [1163, 518] on button "Zoom arrière" at bounding box center [1163, 528] width 32 height 32
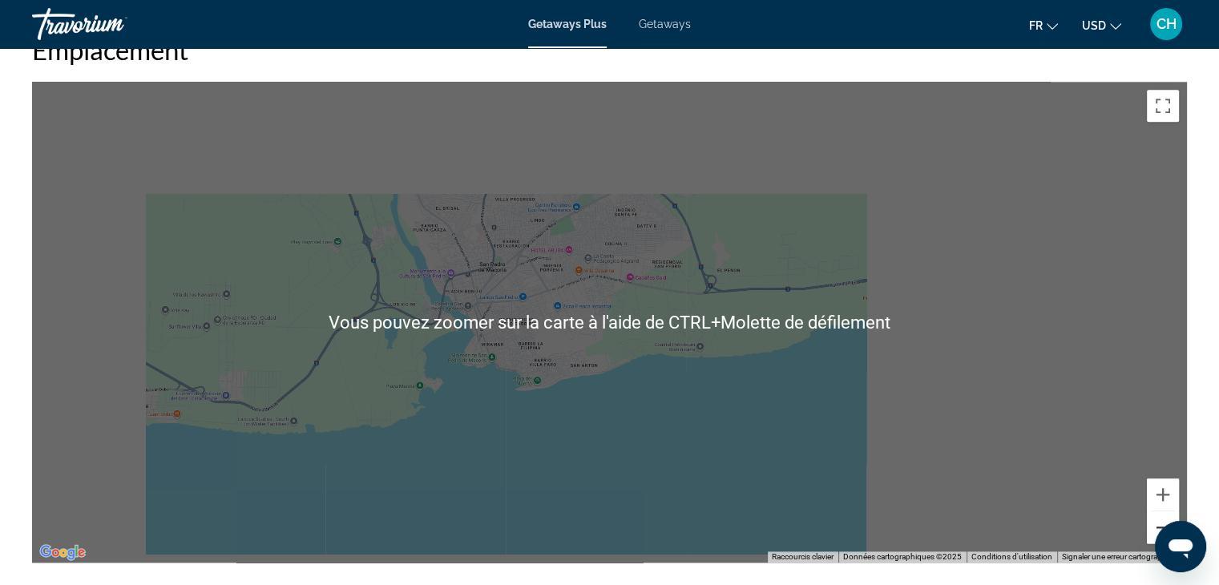
click at [1163, 518] on button "Zoom arrière" at bounding box center [1163, 528] width 32 height 32
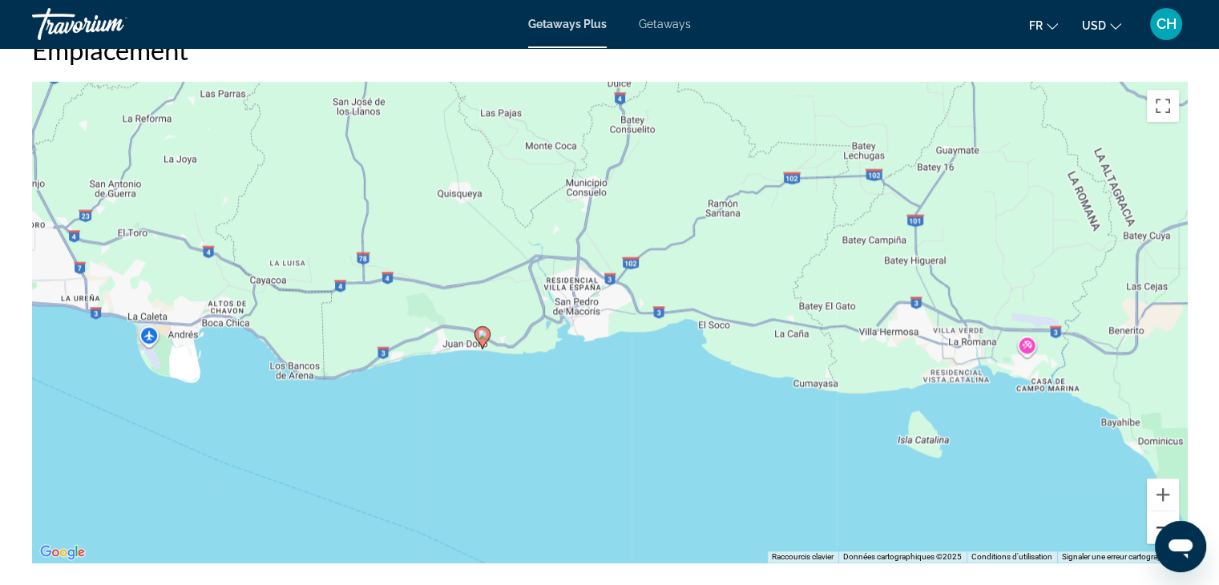
click at [1156, 527] on button "Zoom arrière" at bounding box center [1163, 528] width 32 height 32
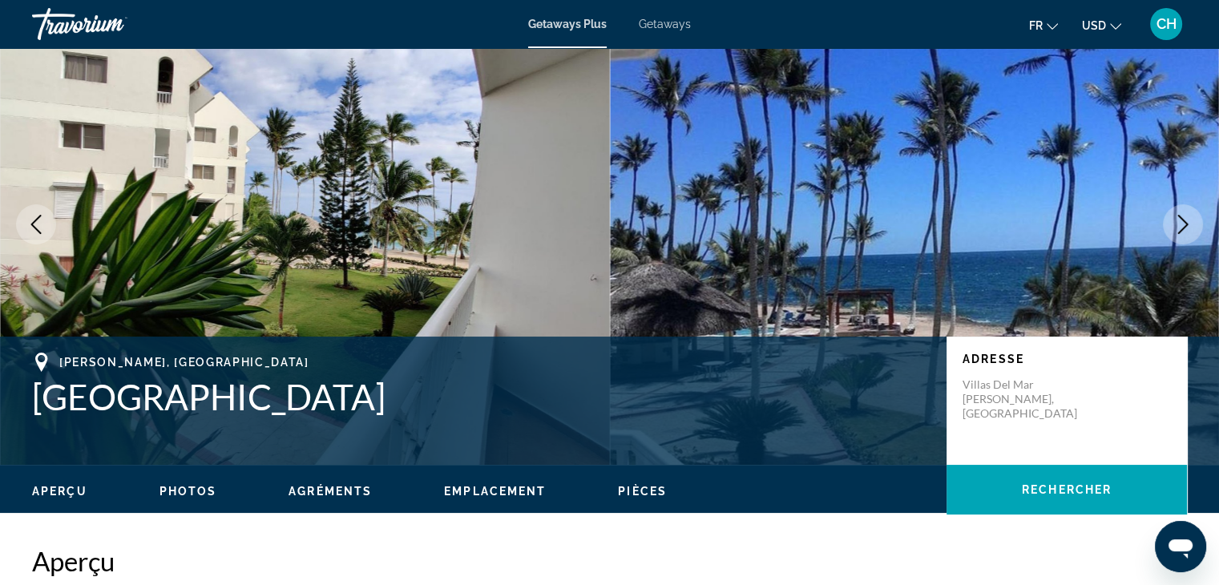
scroll to position [0, 0]
